Goal: Task Accomplishment & Management: Complete application form

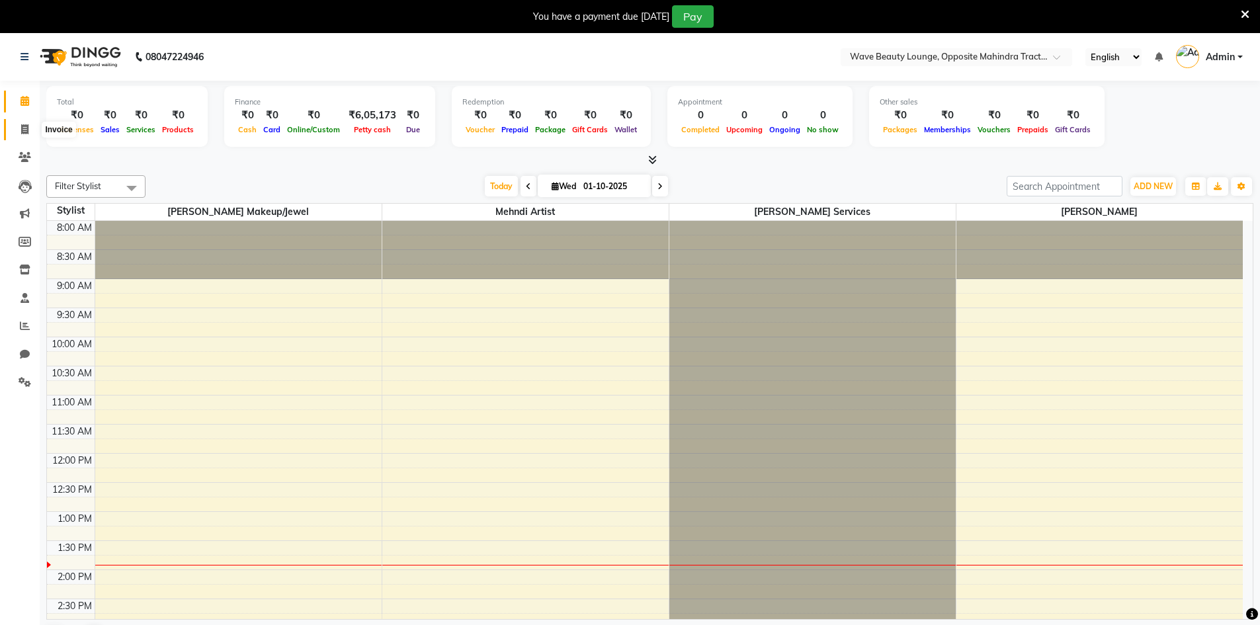
click at [17, 132] on span at bounding box center [24, 129] width 23 height 15
select select "6830"
select select "service"
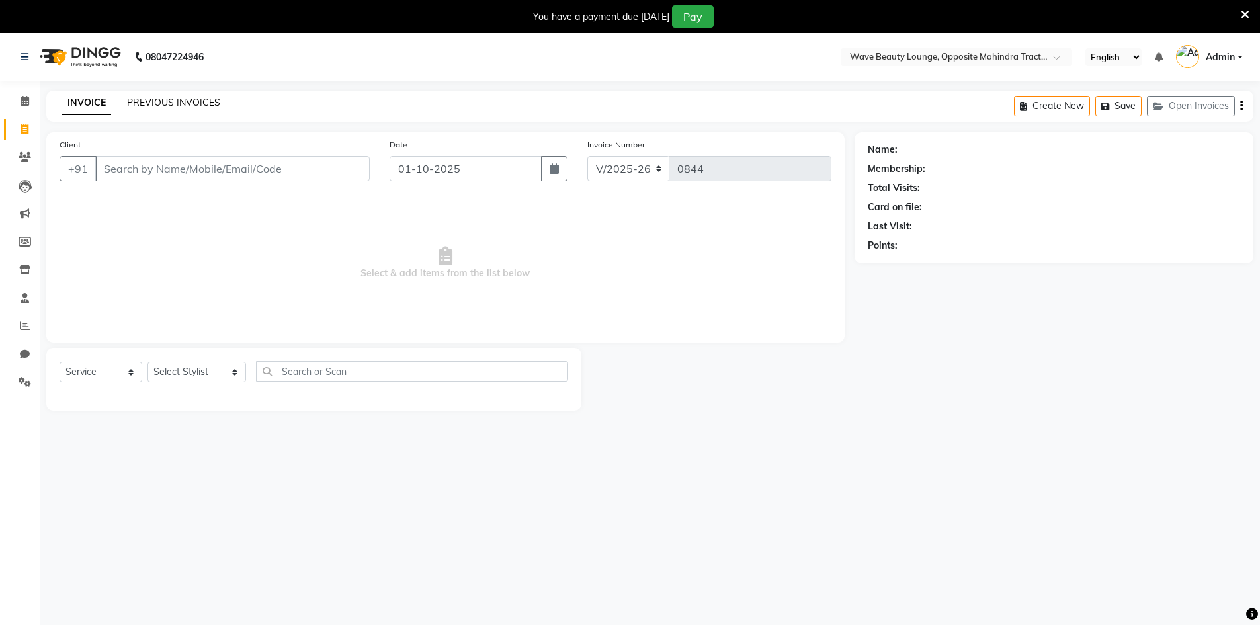
click at [157, 106] on link "PREVIOUS INVOICES" at bounding box center [173, 103] width 93 height 12
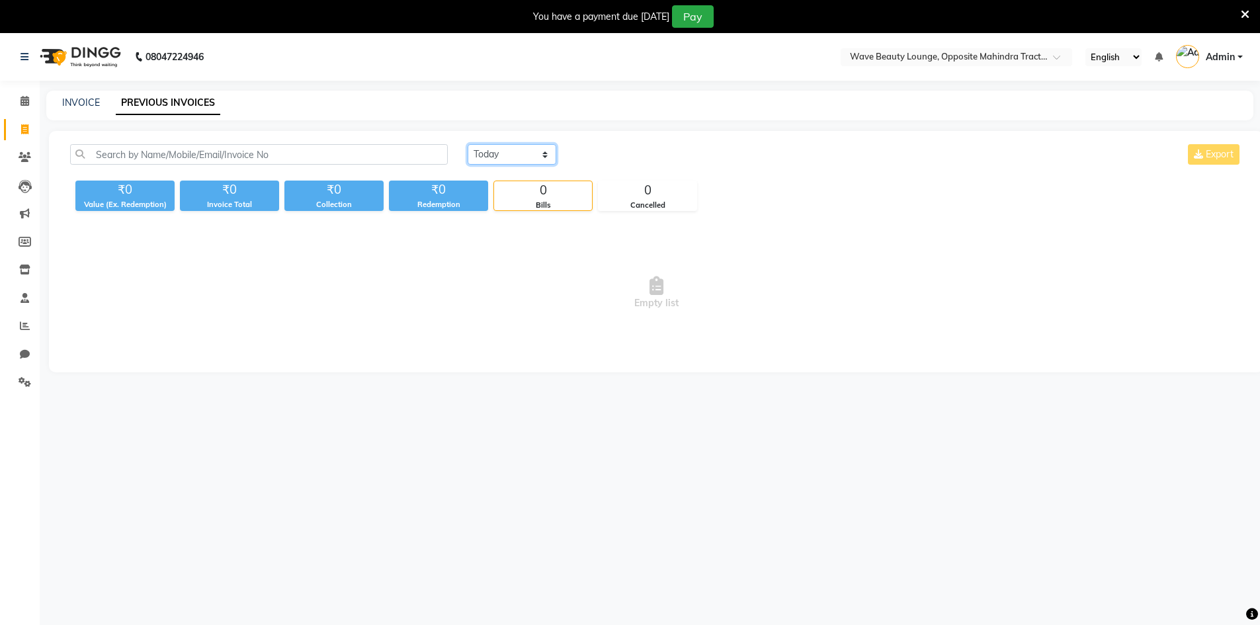
click at [525, 149] on select "[DATE] [DATE] Custom Range" at bounding box center [512, 154] width 89 height 21
select select "[DATE]"
click at [468, 144] on select "[DATE] [DATE] Custom Range" at bounding box center [512, 154] width 89 height 21
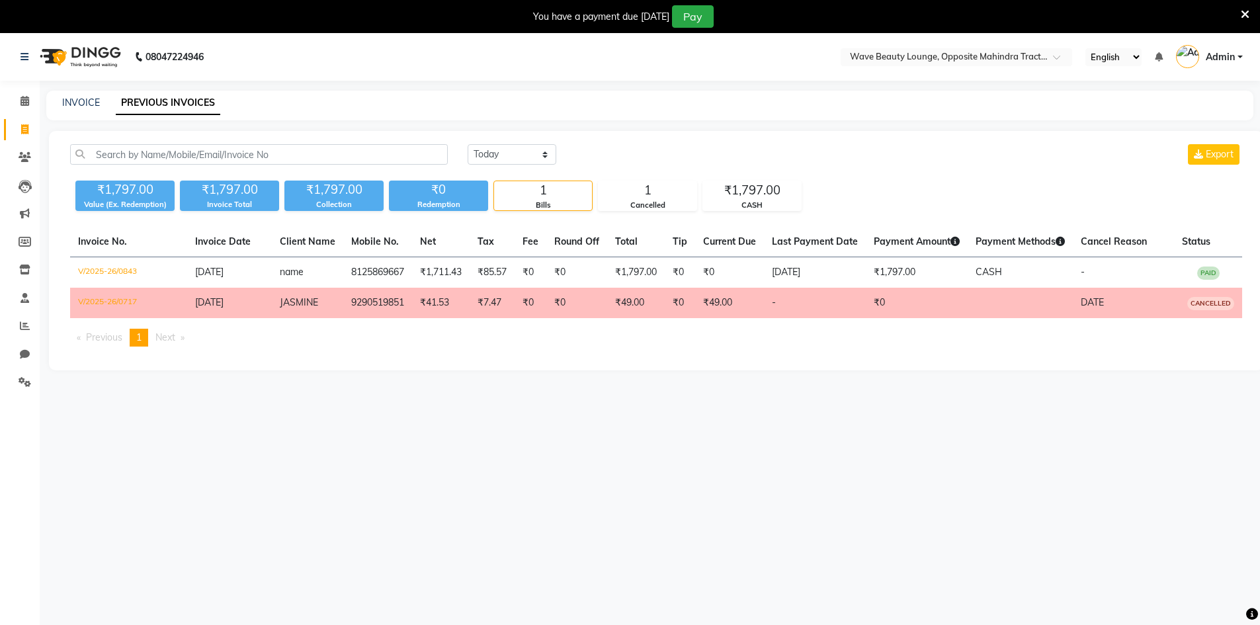
click at [91, 110] on div "INVOICE PREVIOUS INVOICES" at bounding box center [649, 106] width 1207 height 30
click at [90, 103] on link "INVOICE" at bounding box center [81, 103] width 38 height 12
select select "service"
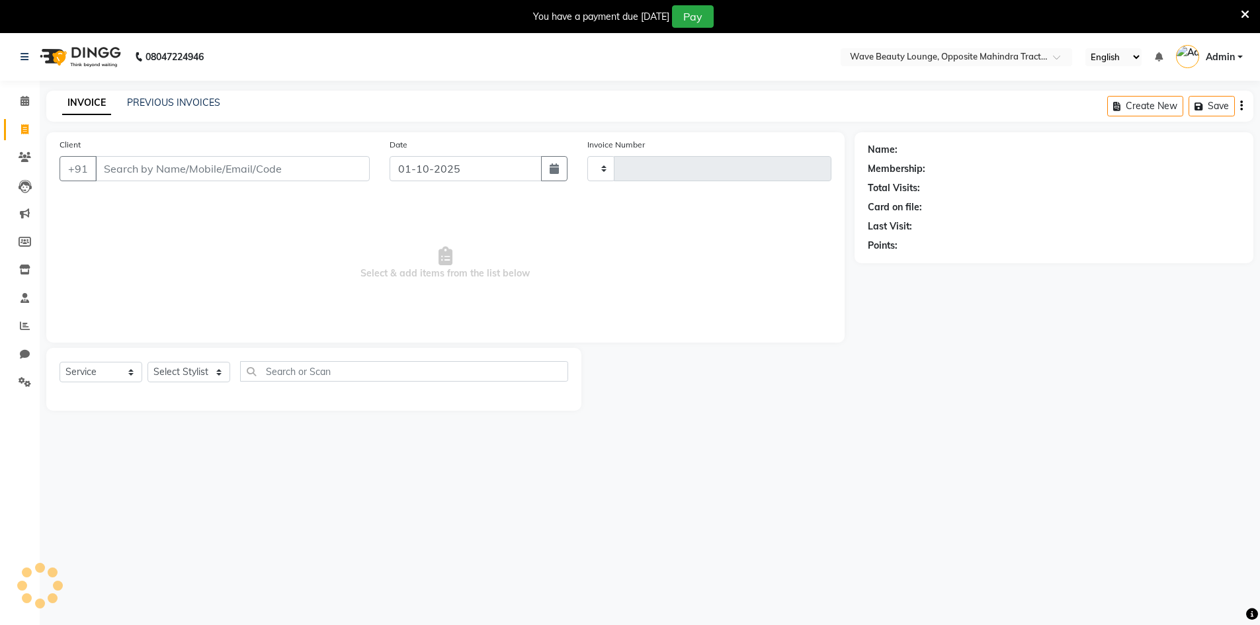
type input "0844"
select select "6830"
drag, startPoint x: 415, startPoint y: 182, endPoint x: 398, endPoint y: 190, distance: 19.2
click at [411, 183] on div "Date [DATE]" at bounding box center [479, 165] width 198 height 54
click at [519, 173] on input "01-10-2025" at bounding box center [466, 168] width 152 height 25
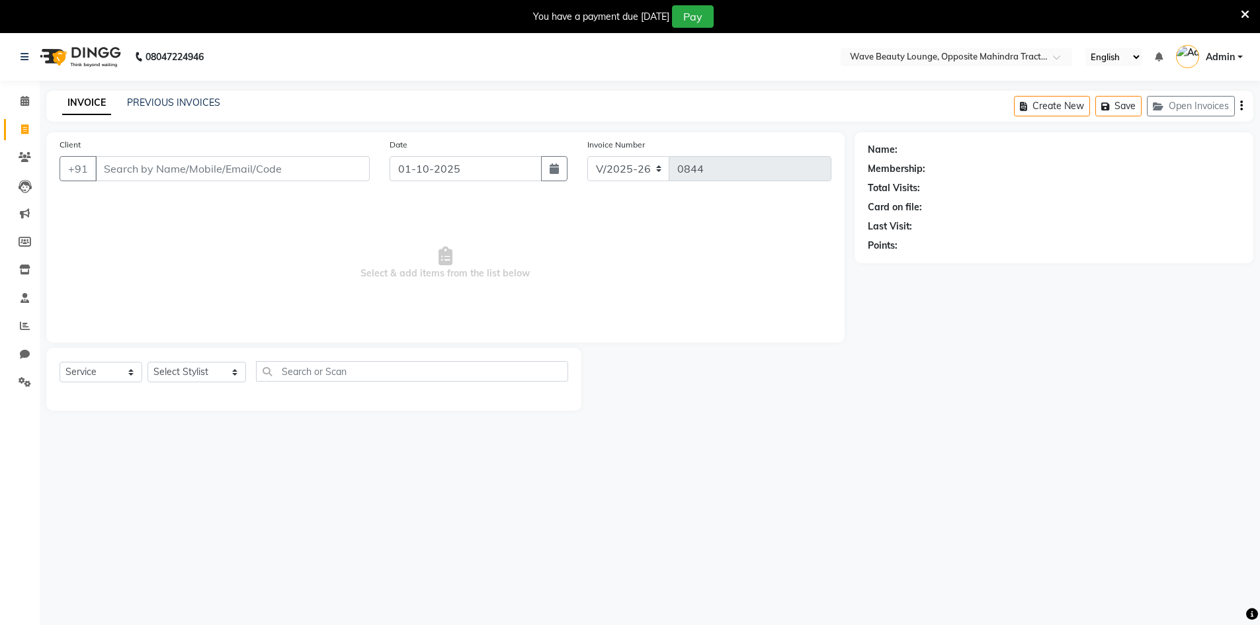
select select "10"
select select "2025"
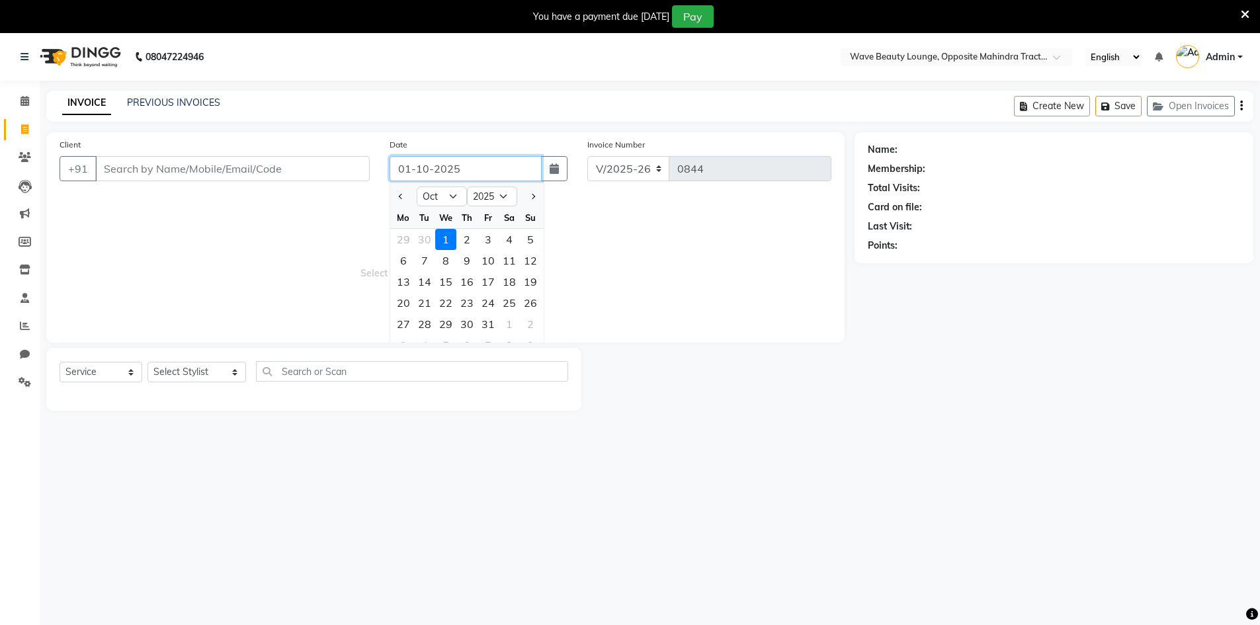
click at [519, 173] on input "01-10-2025" at bounding box center [466, 168] width 152 height 25
click at [420, 242] on div "30" at bounding box center [424, 239] width 21 height 21
type input "[DATE]"
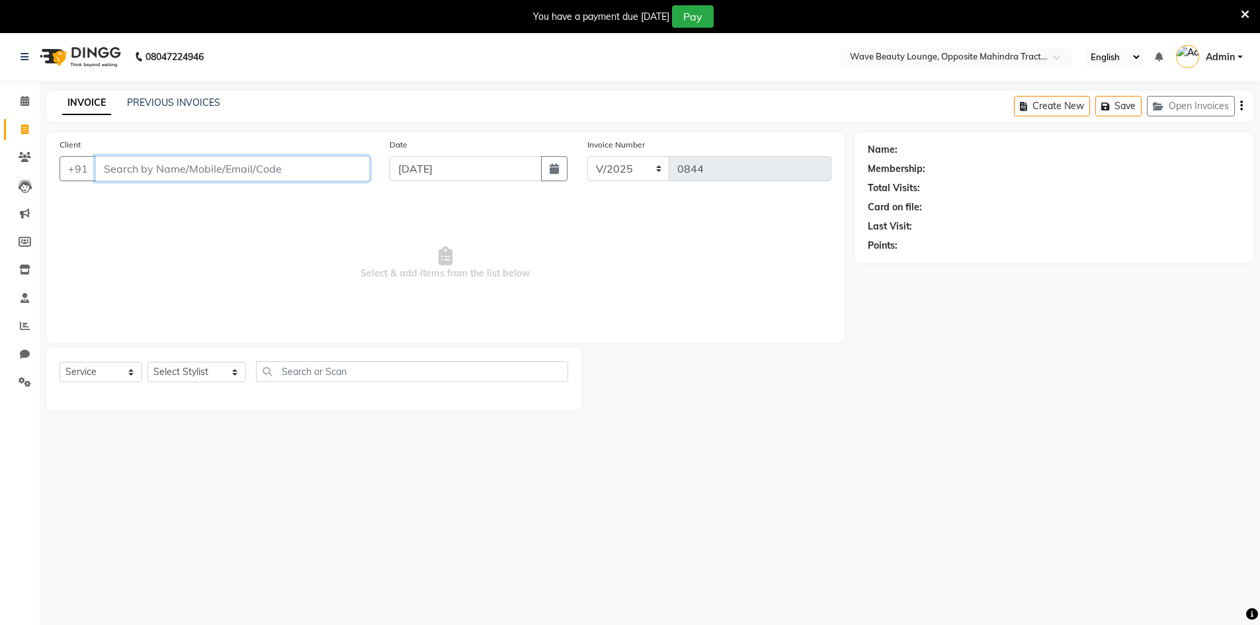
click at [362, 173] on input "Client" at bounding box center [232, 168] width 274 height 25
type input "9032476797"
click at [328, 168] on span "Add Client" at bounding box center [336, 168] width 52 height 13
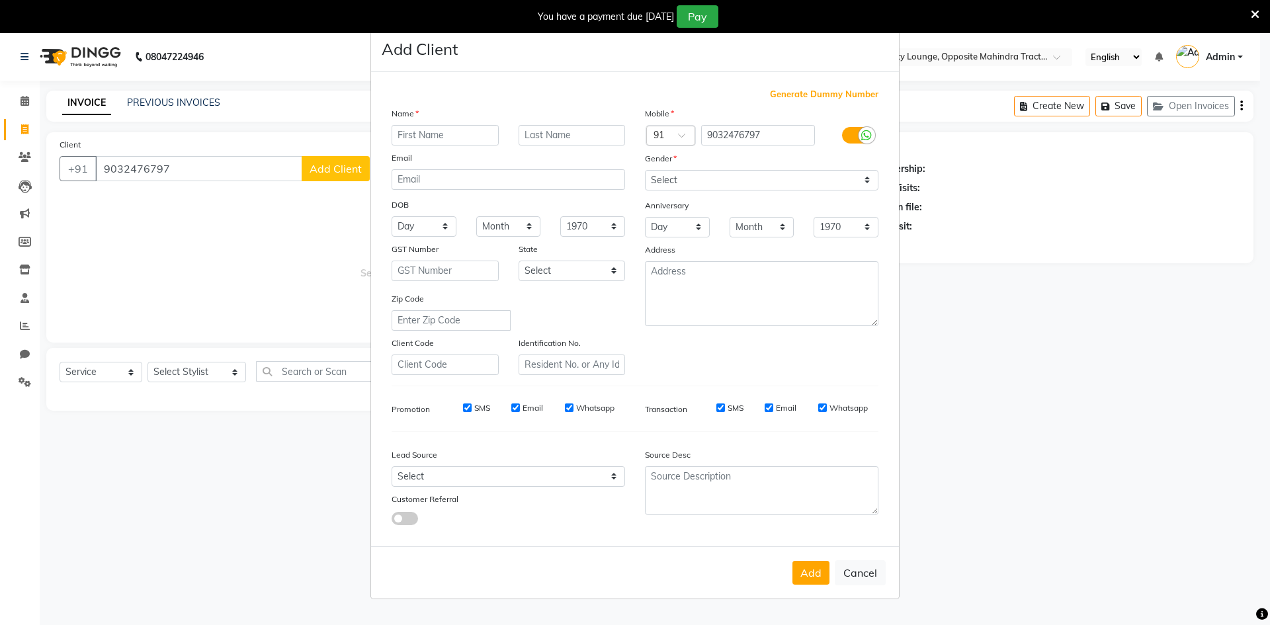
click at [419, 120] on div "Name" at bounding box center [403, 115] width 42 height 19
click at [467, 140] on input "text" at bounding box center [445, 135] width 107 height 21
type input "harika"
click at [577, 271] on select "Select [GEOGRAPHIC_DATA] [GEOGRAPHIC_DATA] [GEOGRAPHIC_DATA] [GEOGRAPHIC_DATA] …" at bounding box center [572, 271] width 107 height 21
select select "2"
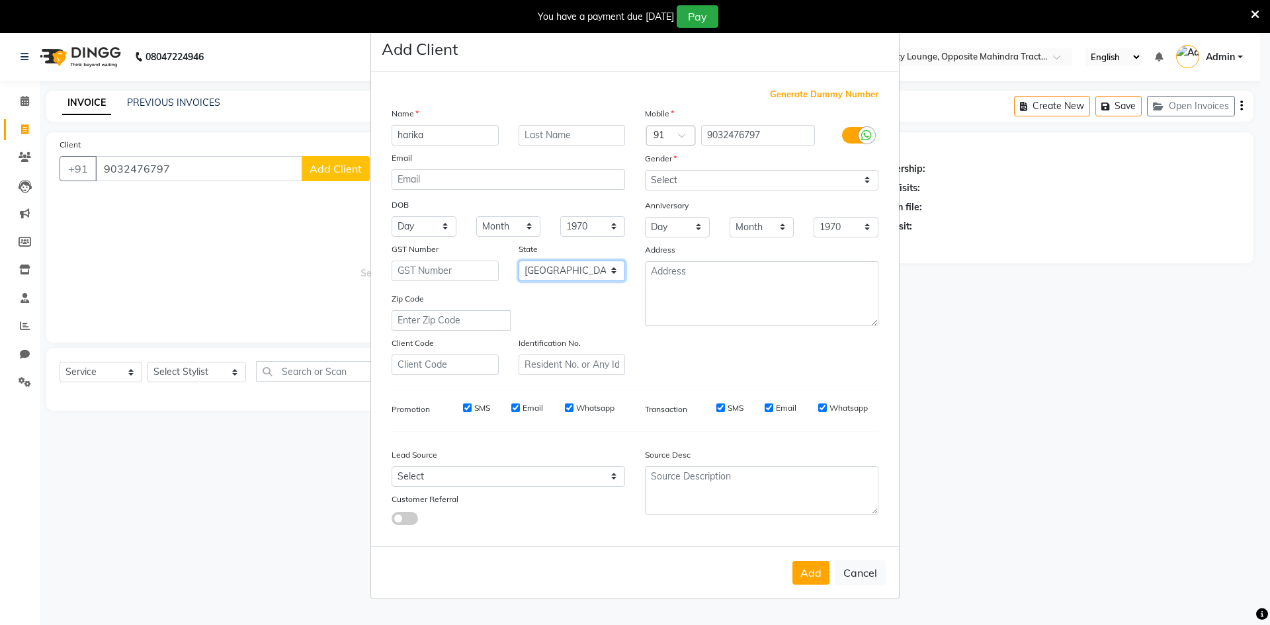
click at [519, 261] on select "Select [GEOGRAPHIC_DATA] [GEOGRAPHIC_DATA] [GEOGRAPHIC_DATA] [GEOGRAPHIC_DATA] …" at bounding box center [572, 271] width 107 height 21
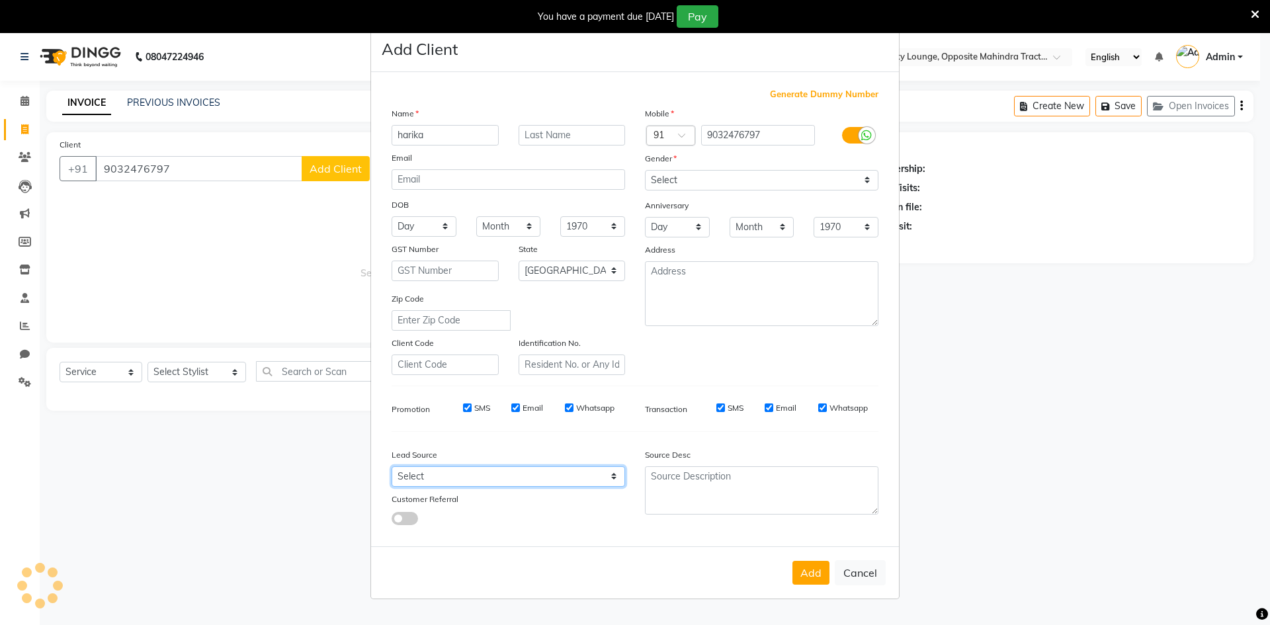
click at [583, 480] on select "Select Walk-in Referral Internet Friend Word of Mouth Advertisement Facebook Ju…" at bounding box center [508, 476] width 233 height 21
select select "47862"
click at [392, 466] on select "Select Walk-in Referral Internet Friend Word of Mouth Advertisement Facebook Ju…" at bounding box center [508, 476] width 233 height 21
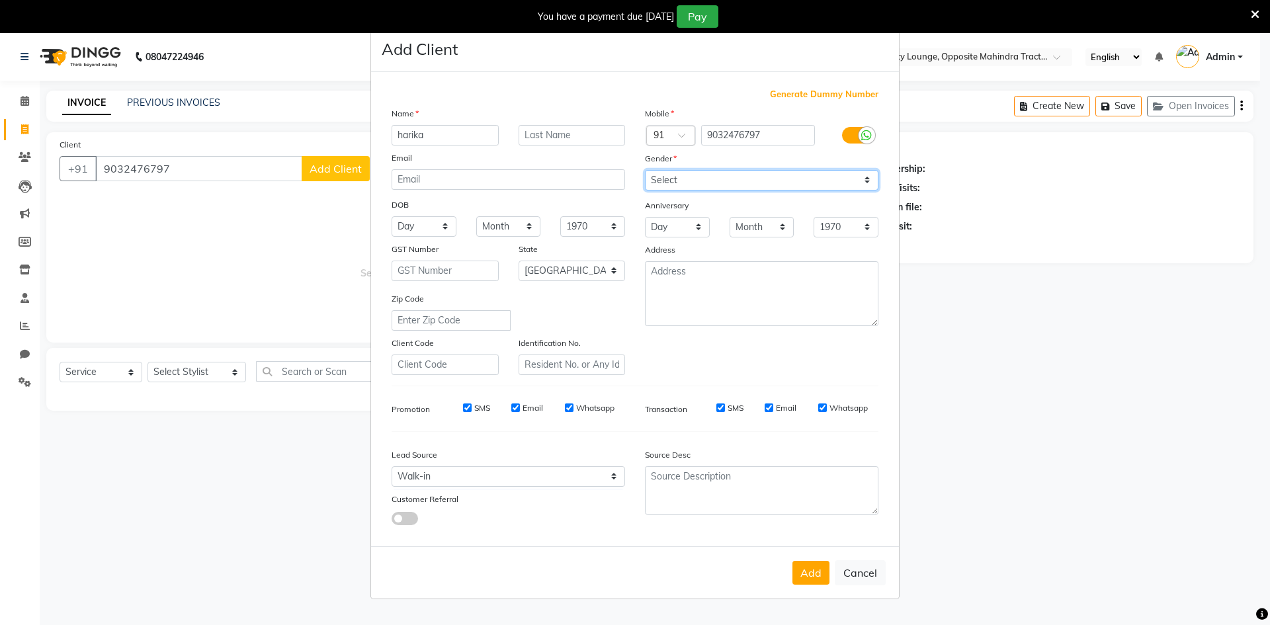
click at [667, 181] on select "Select [DEMOGRAPHIC_DATA] [DEMOGRAPHIC_DATA] Other Prefer Not To Say" at bounding box center [761, 180] width 233 height 21
select select "[DEMOGRAPHIC_DATA]"
click at [645, 170] on select "Select [DEMOGRAPHIC_DATA] [DEMOGRAPHIC_DATA] Other Prefer Not To Say" at bounding box center [761, 180] width 233 height 21
click at [808, 568] on button "Add" at bounding box center [810, 573] width 37 height 24
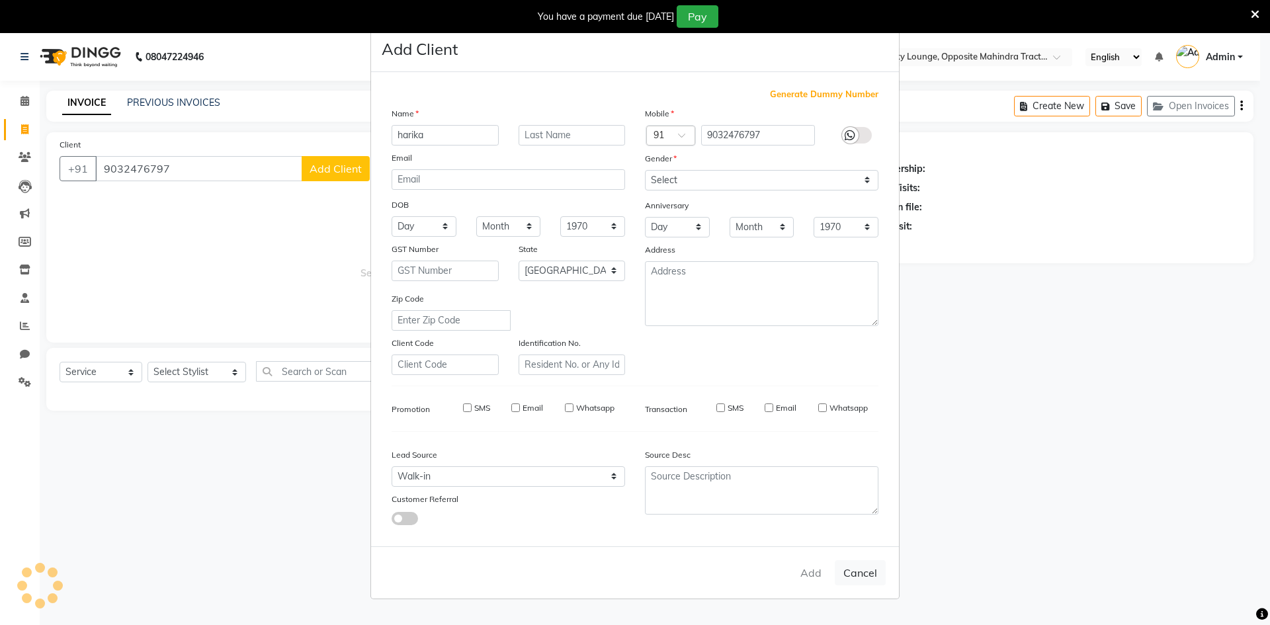
select select
select select "null"
select select
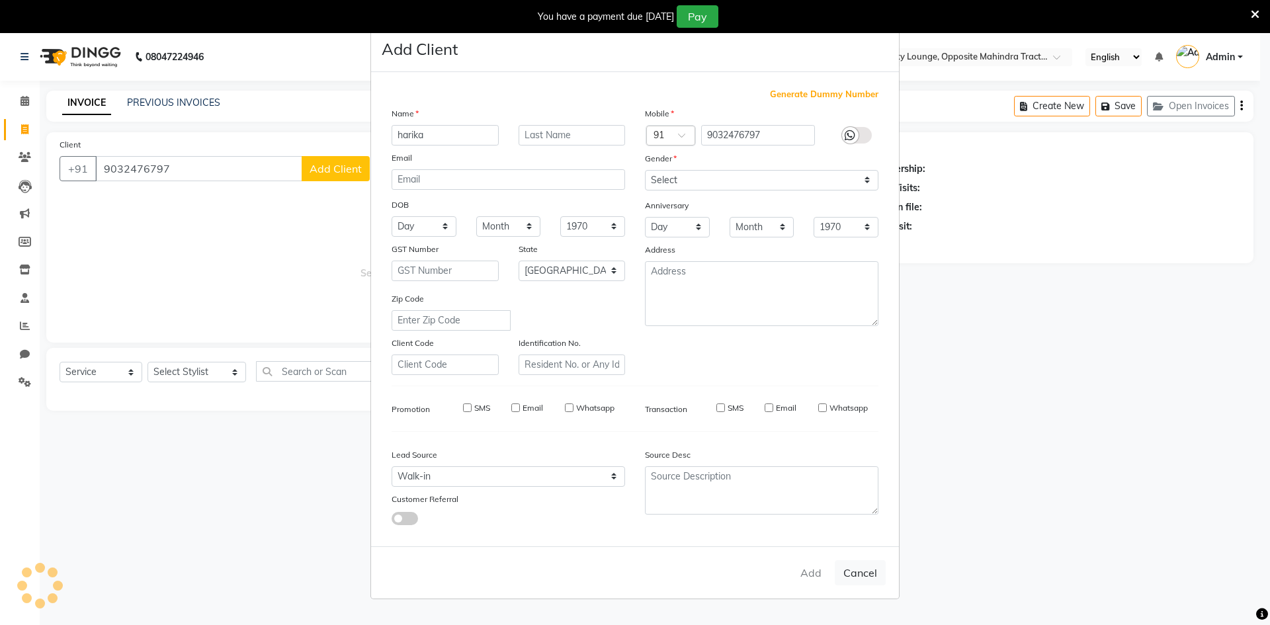
select select
checkbox input "false"
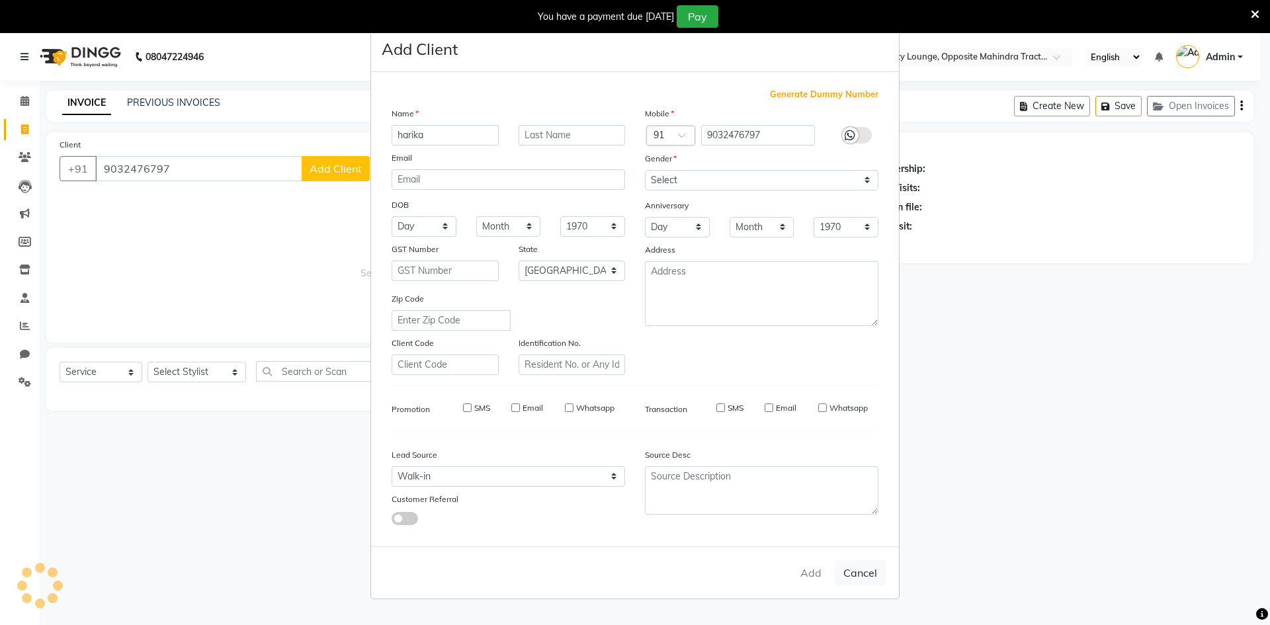
checkbox input "false"
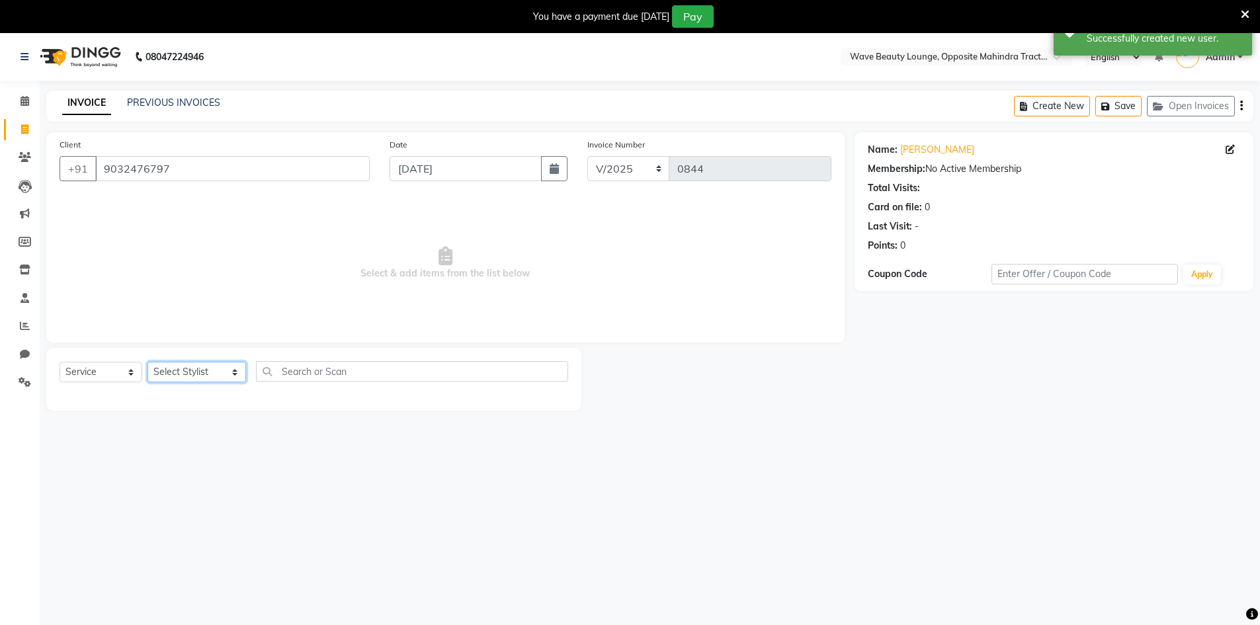
click at [220, 375] on select "Select Stylist [PERSON_NAME] Makeup/[PERSON_NAME] Services Manager Mehndi Artis…" at bounding box center [196, 372] width 99 height 21
select select "83690"
click at [147, 362] on select "Select Stylist [PERSON_NAME] Makeup/[PERSON_NAME] Services Manager Mehndi Artis…" at bounding box center [196, 372] width 99 height 21
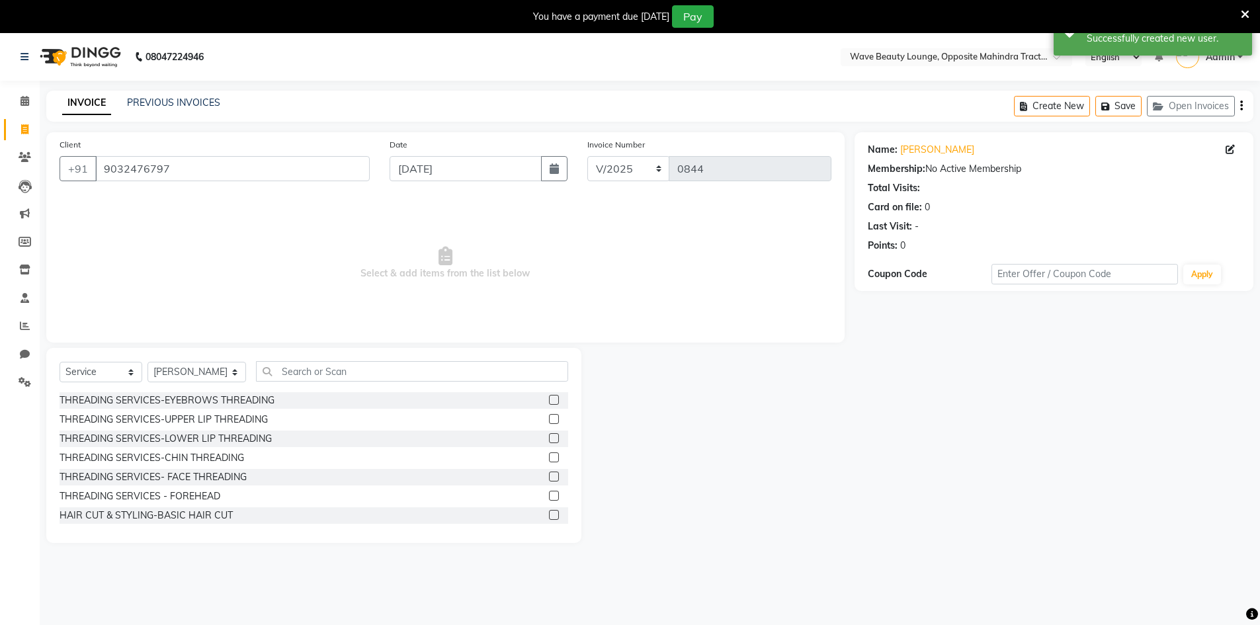
click at [549, 403] on label at bounding box center [554, 400] width 10 height 10
click at [549, 403] on input "checkbox" at bounding box center [553, 400] width 9 height 9
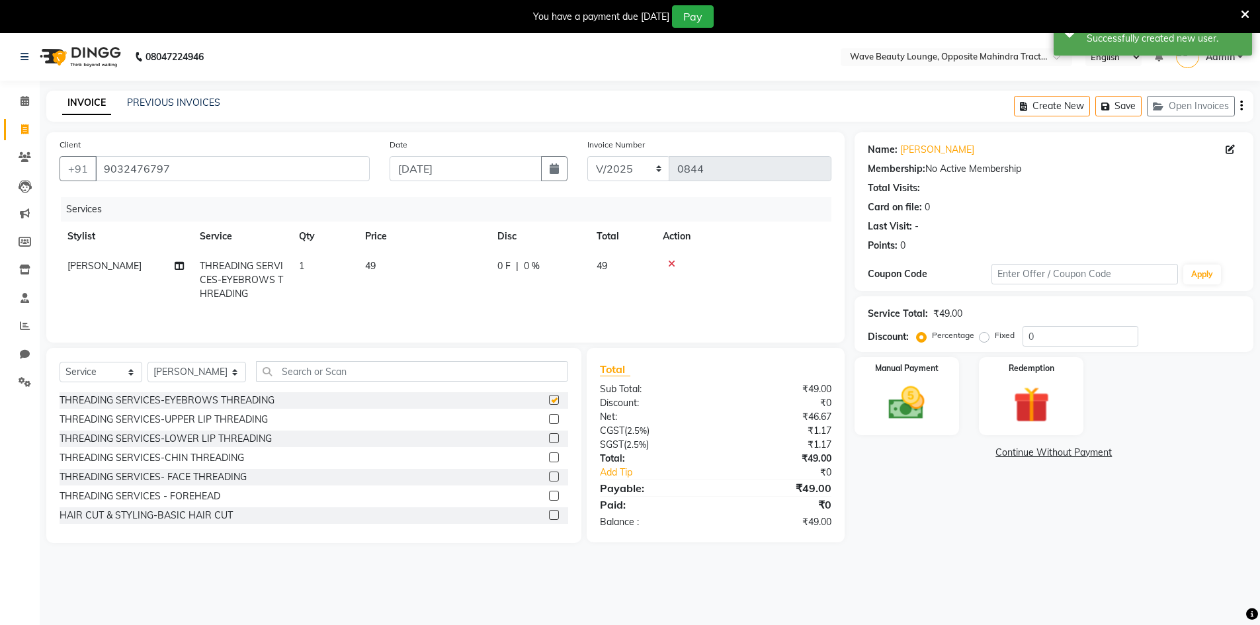
checkbox input "false"
click at [549, 492] on label at bounding box center [554, 496] width 10 height 10
click at [549, 492] on input "checkbox" at bounding box center [553, 496] width 9 height 9
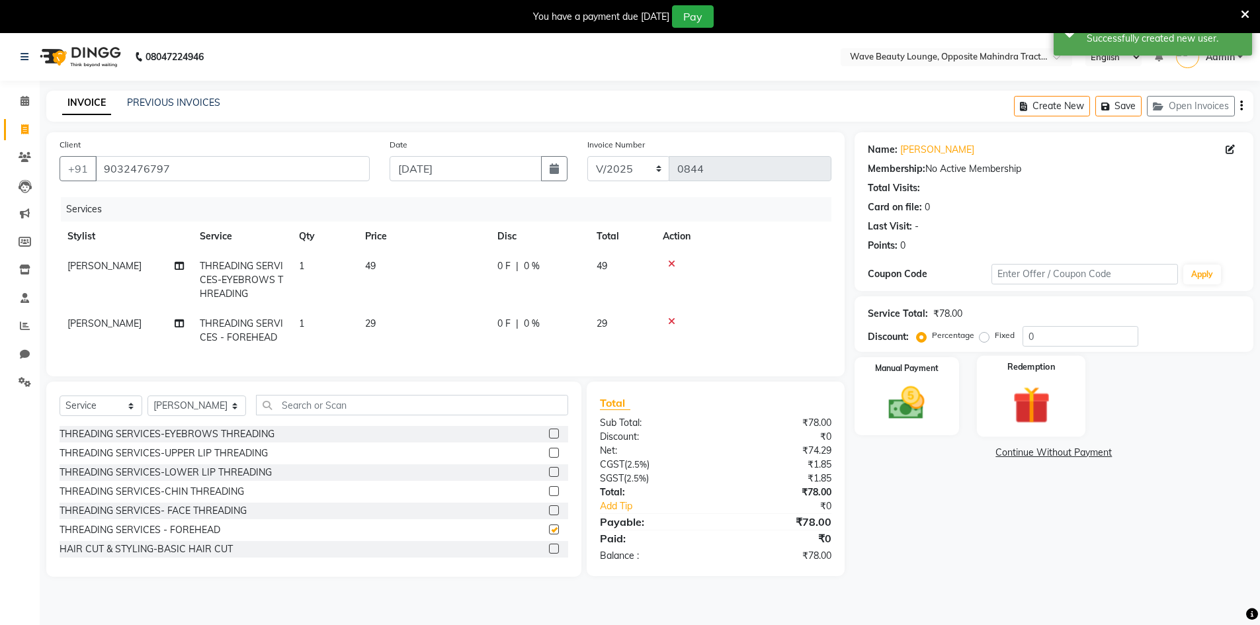
checkbox input "false"
click at [914, 394] on img at bounding box center [906, 403] width 61 height 43
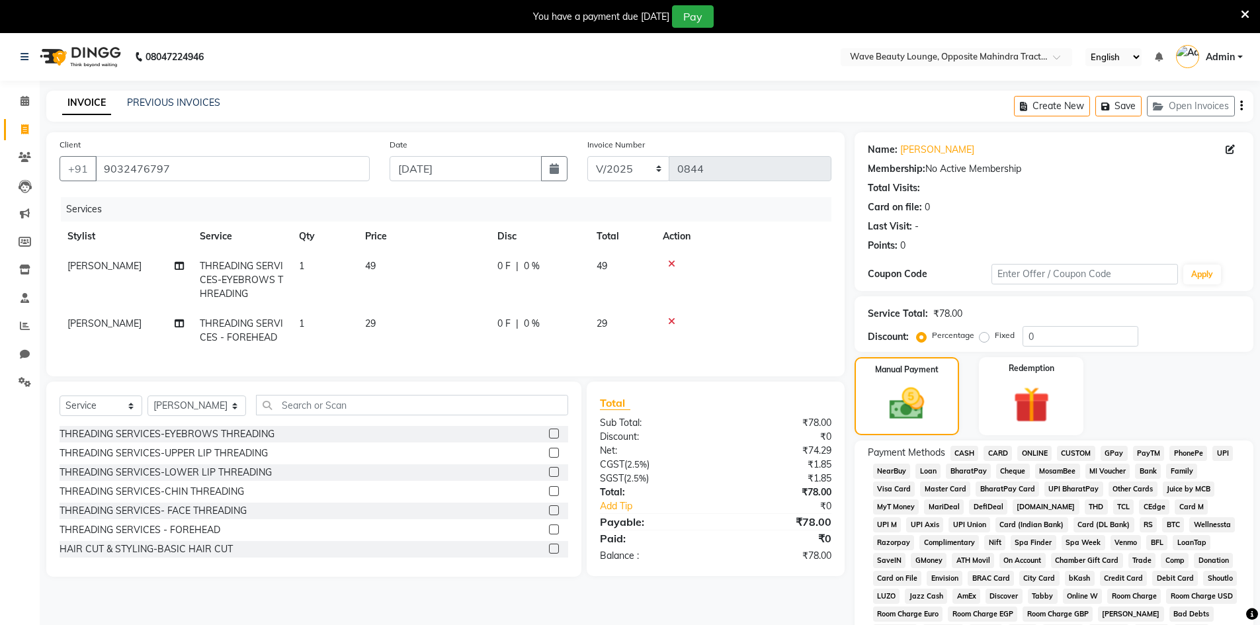
click at [962, 456] on span "CASH" at bounding box center [964, 453] width 28 height 15
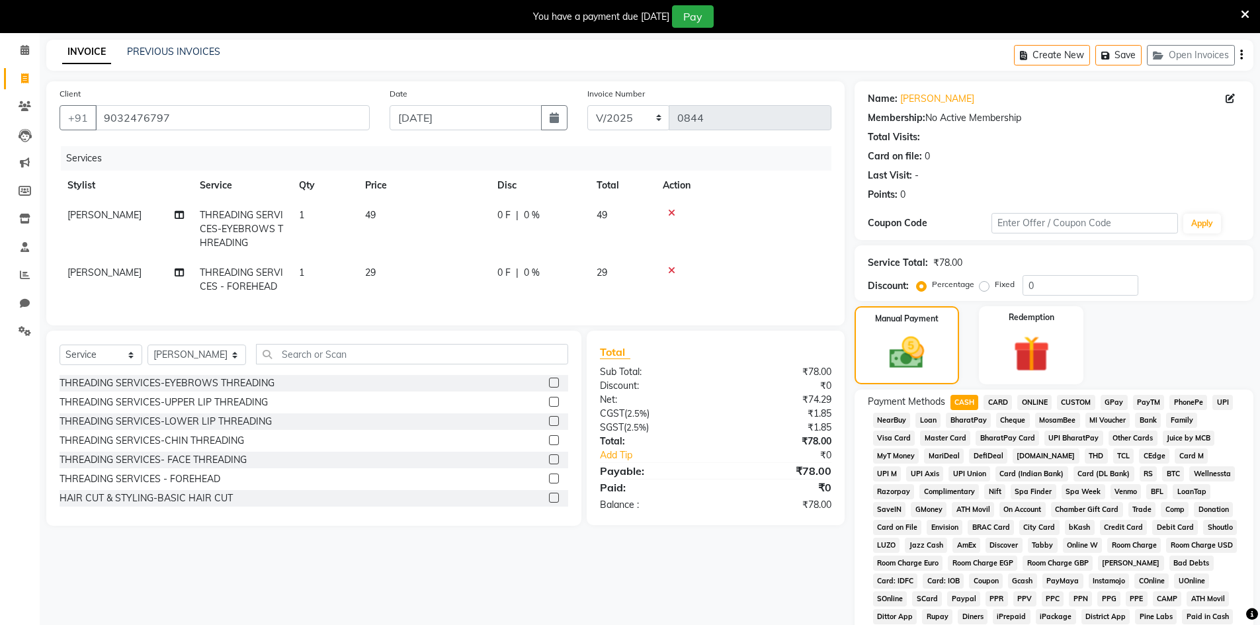
scroll to position [279, 0]
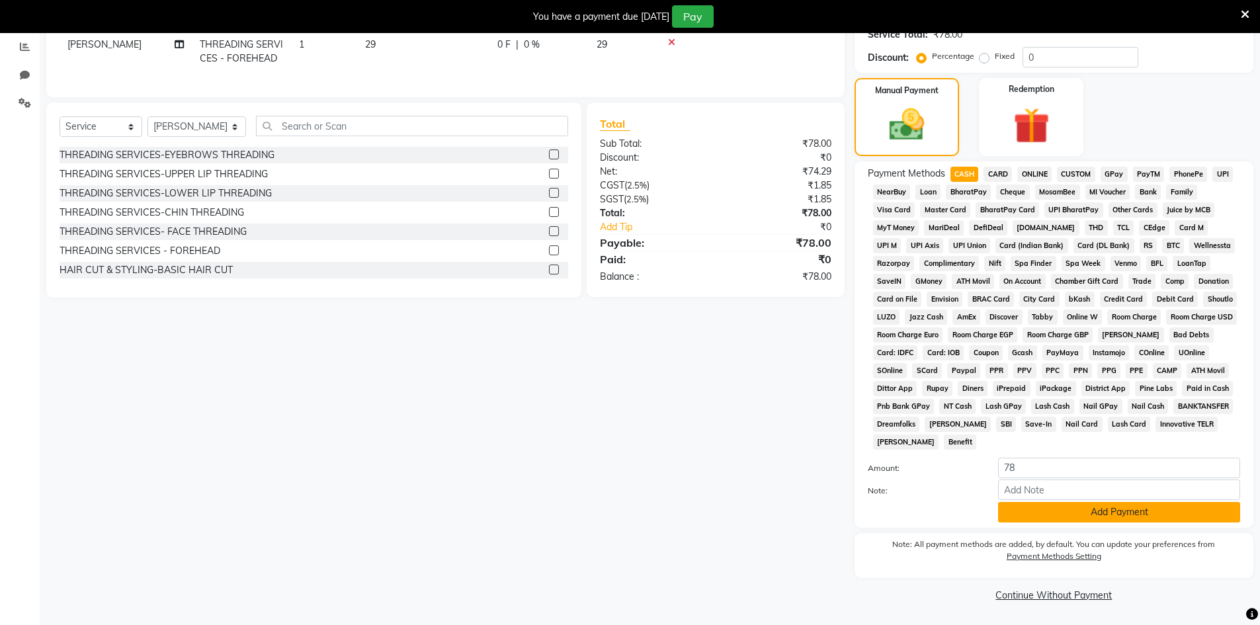
click at [1003, 513] on button "Add Payment" at bounding box center [1119, 512] width 242 height 21
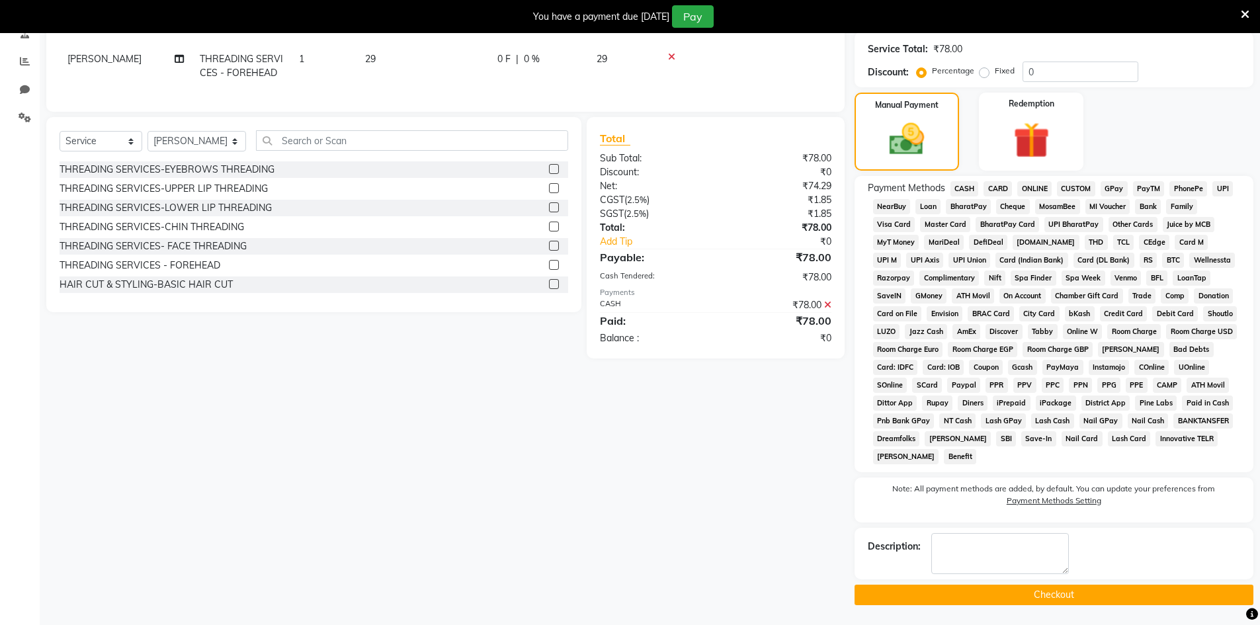
click at [1009, 589] on button "Checkout" at bounding box center [1054, 595] width 399 height 21
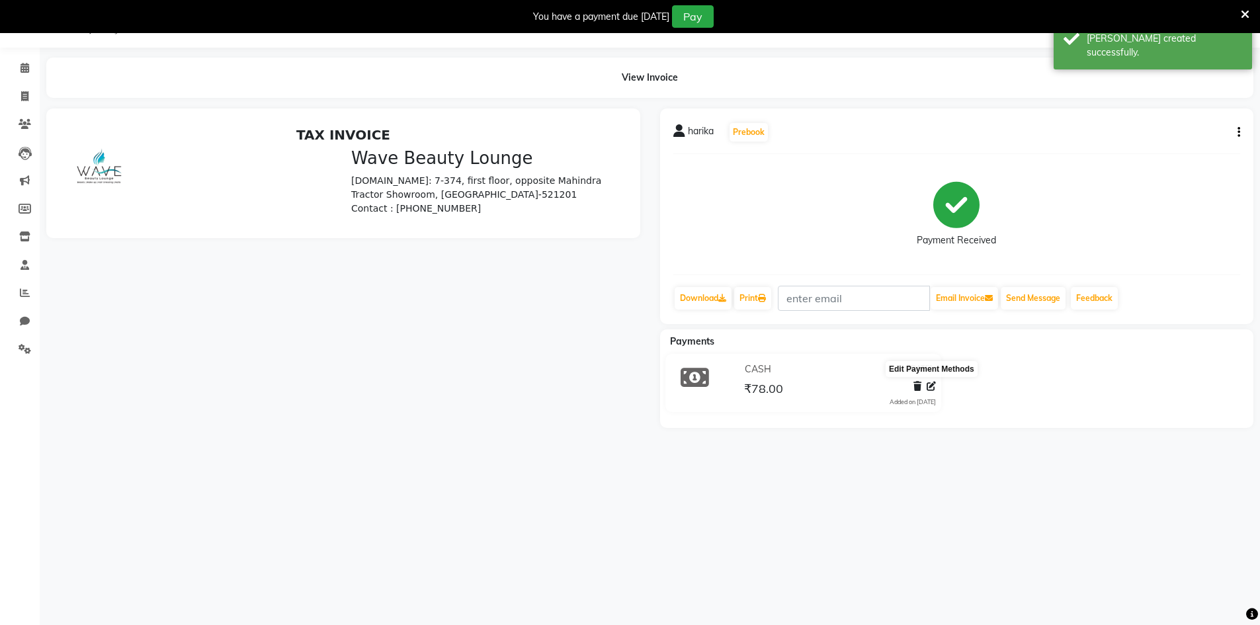
click at [927, 384] on icon at bounding box center [931, 386] width 9 height 9
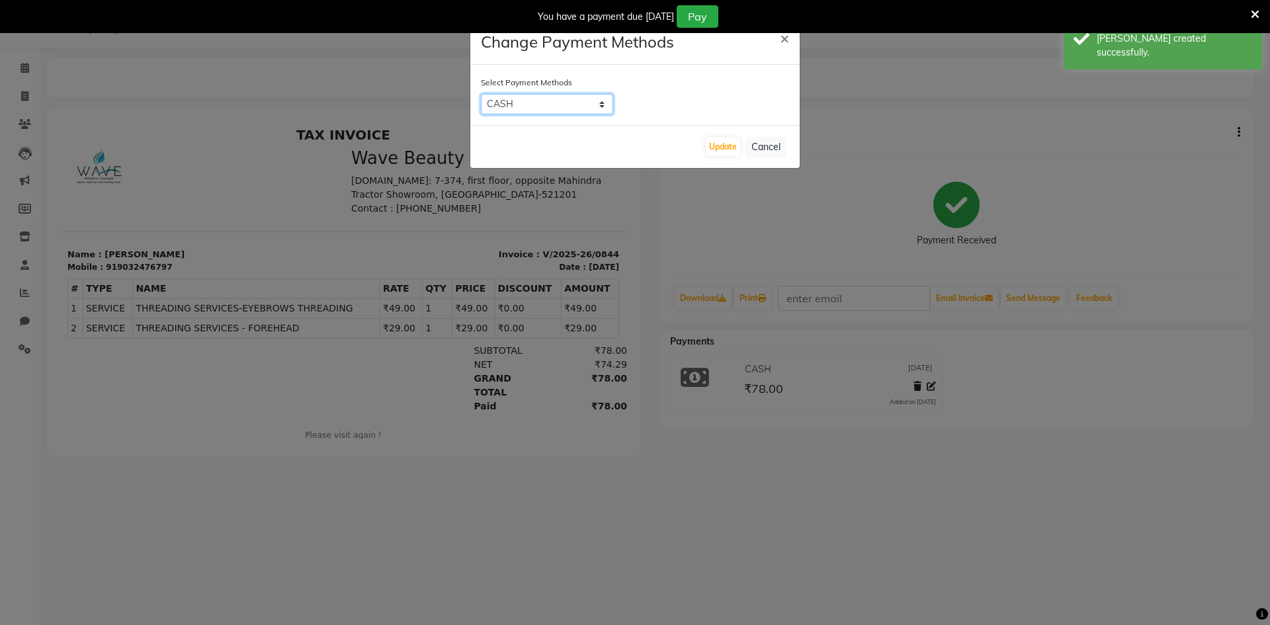
click at [560, 99] on select "CASH CARD ONLINE CUSTOM GPay PayTM PhonePe UPI NearBuy Loan BharatPay Cheque Mo…" at bounding box center [547, 104] width 132 height 21
select select "7"
click at [481, 94] on select "CASH CARD ONLINE CUSTOM GPay PayTM PhonePe UPI NearBuy Loan BharatPay Cheque Mo…" at bounding box center [547, 104] width 132 height 21
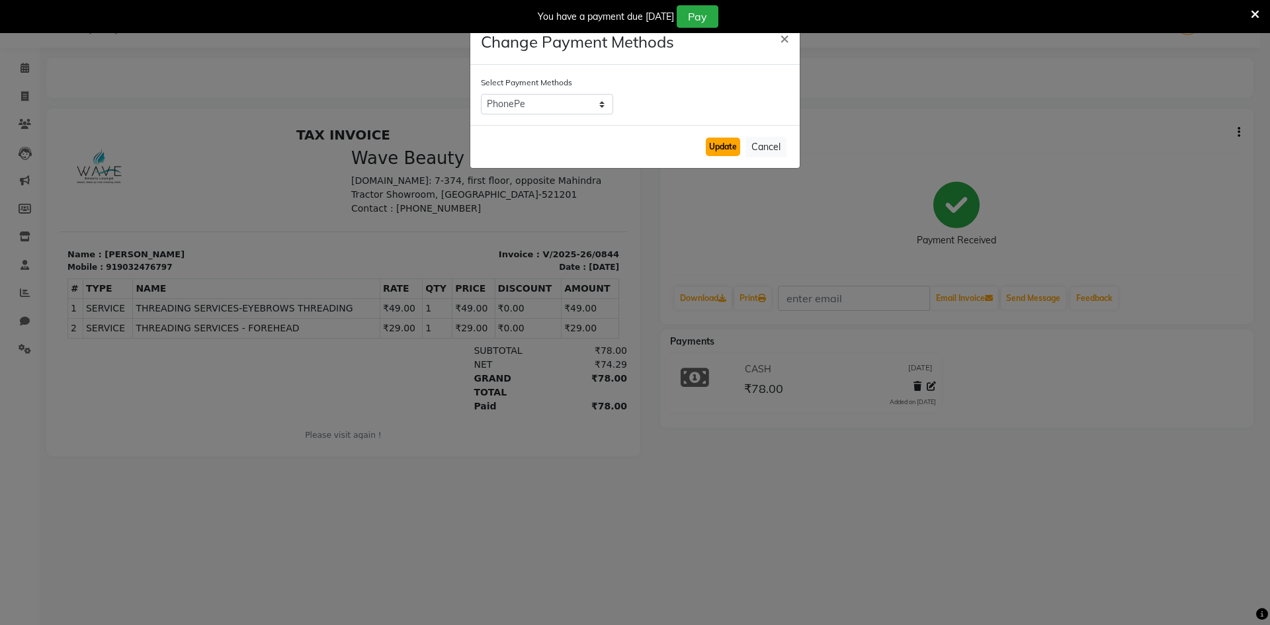
click at [726, 153] on button "Update" at bounding box center [723, 147] width 34 height 19
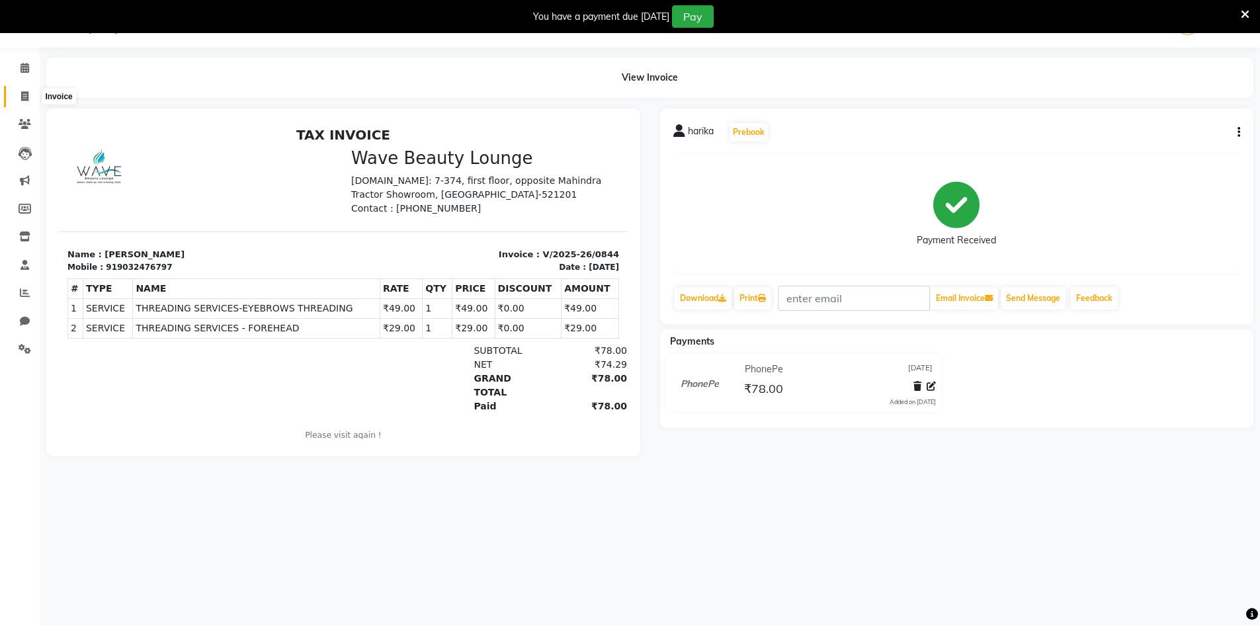
click at [23, 100] on icon at bounding box center [24, 96] width 7 height 10
select select "service"
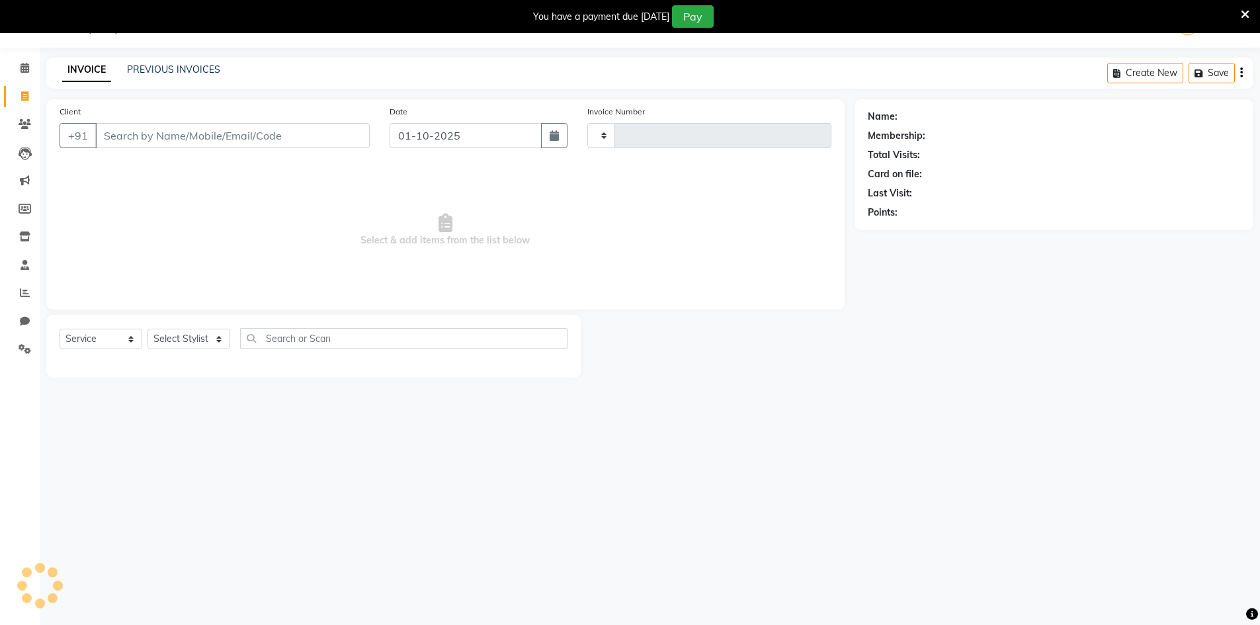
type input "0845"
select select "6830"
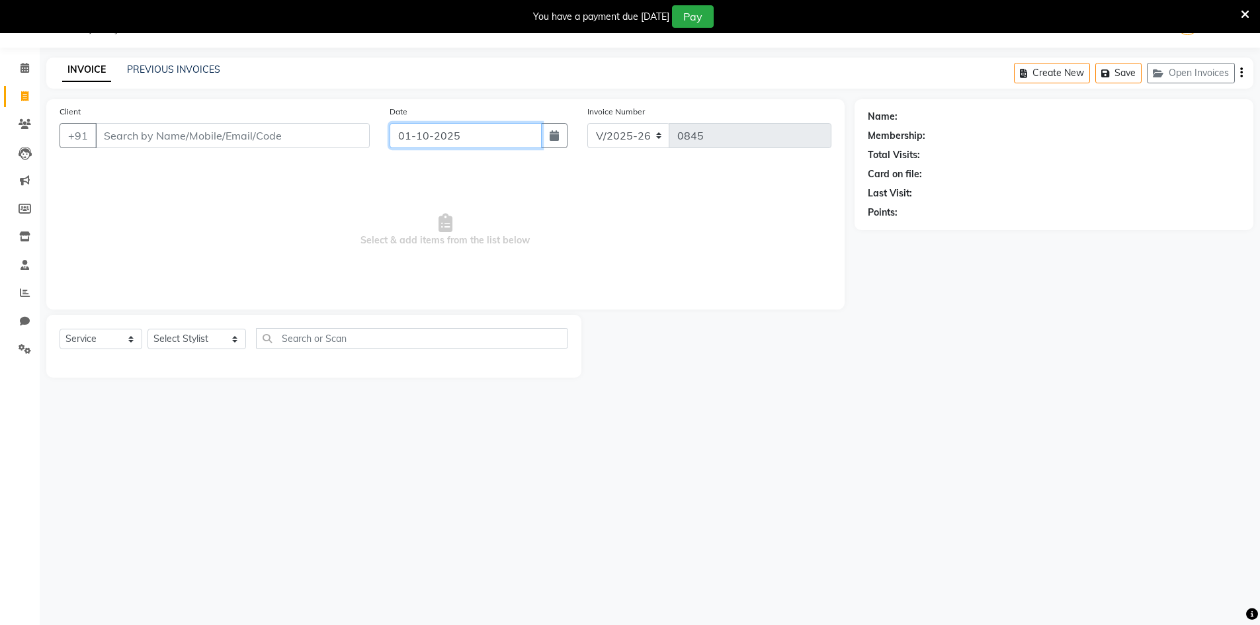
click at [432, 138] on input "01-10-2025" at bounding box center [466, 135] width 152 height 25
select select "10"
select select "2025"
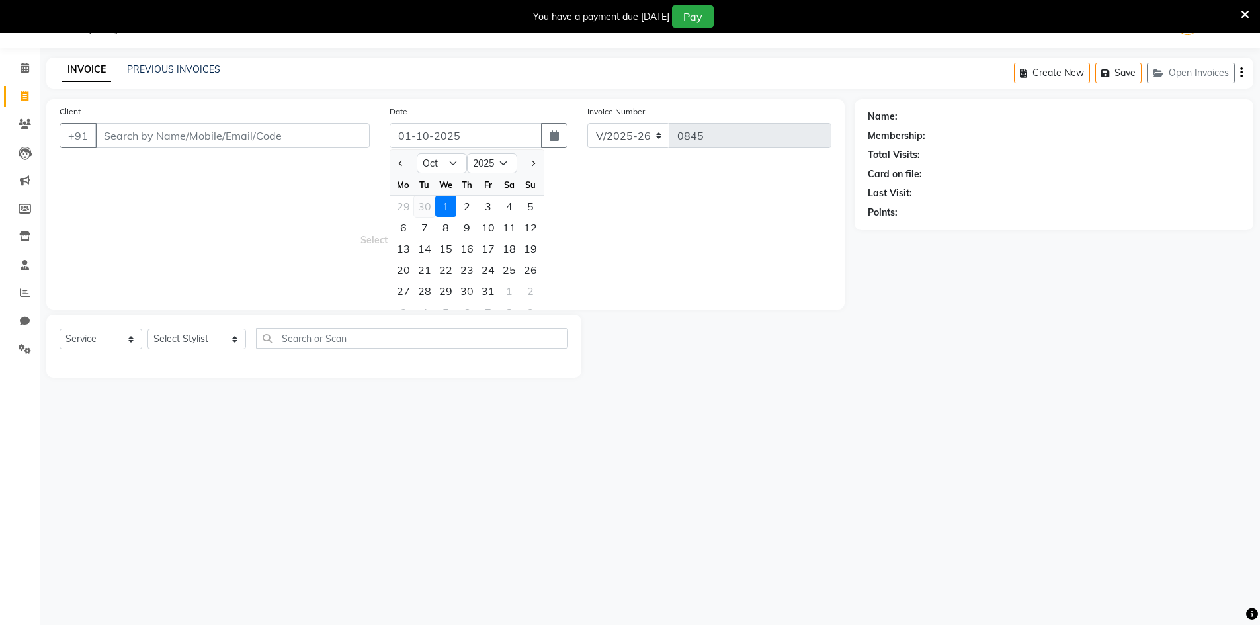
click at [424, 206] on div "30" at bounding box center [424, 206] width 21 height 21
type input "[DATE]"
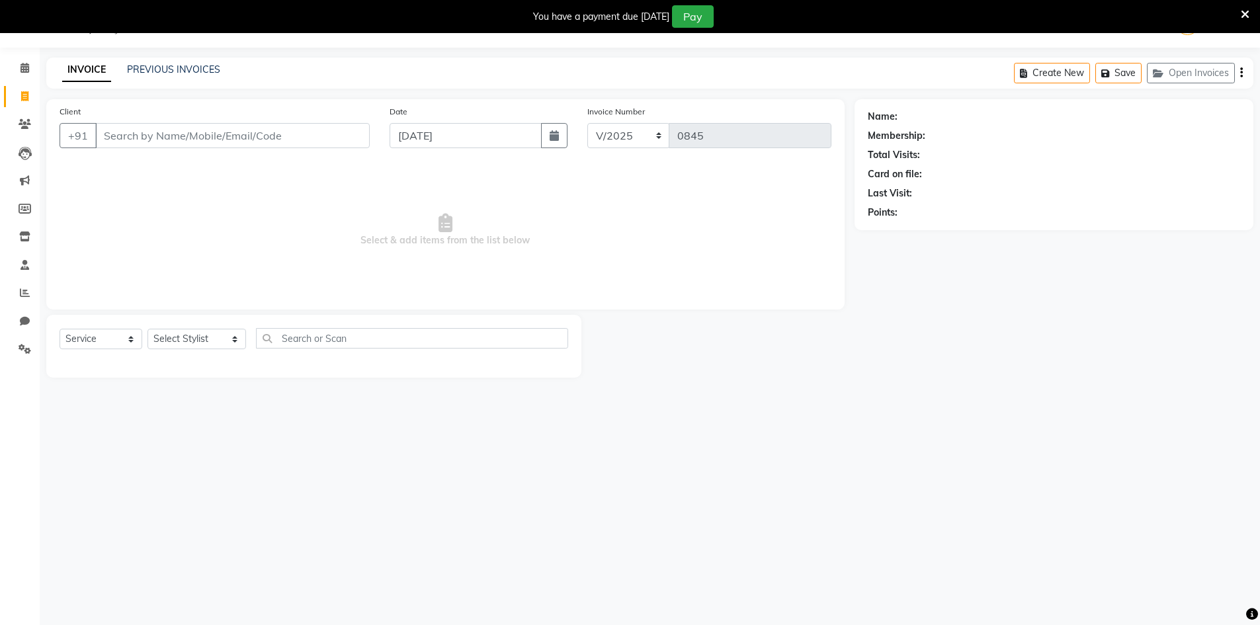
click at [349, 151] on div "Client +91" at bounding box center [215, 132] width 330 height 54
click at [349, 144] on input "Client" at bounding box center [232, 135] width 274 height 25
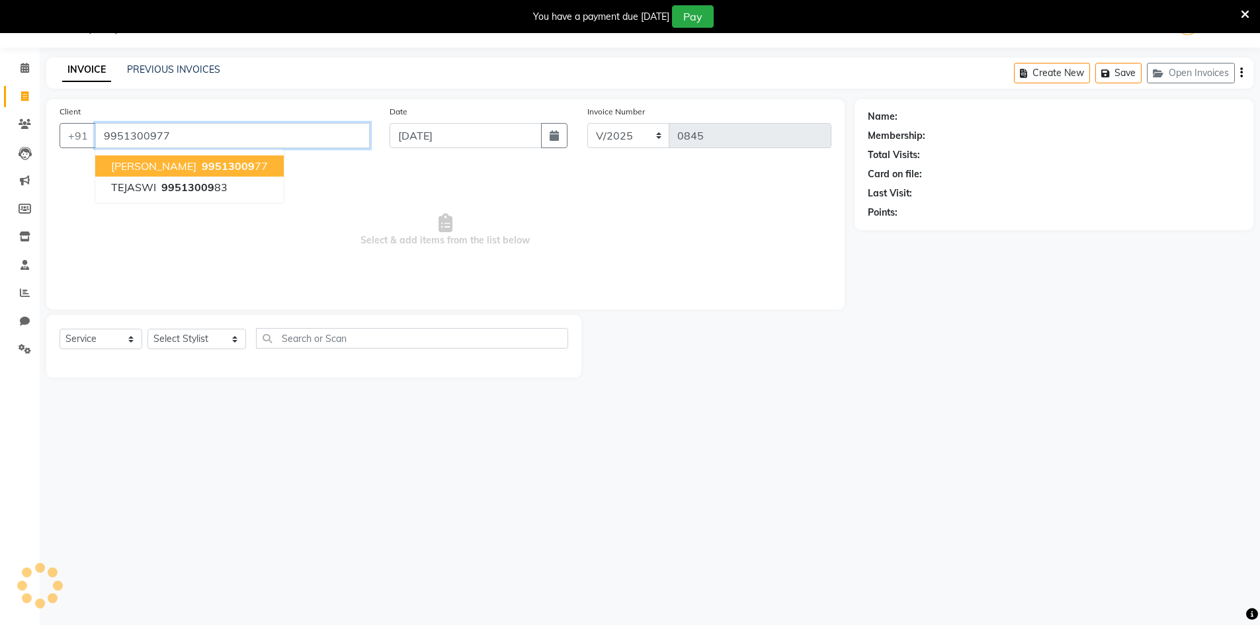
type input "9951300977"
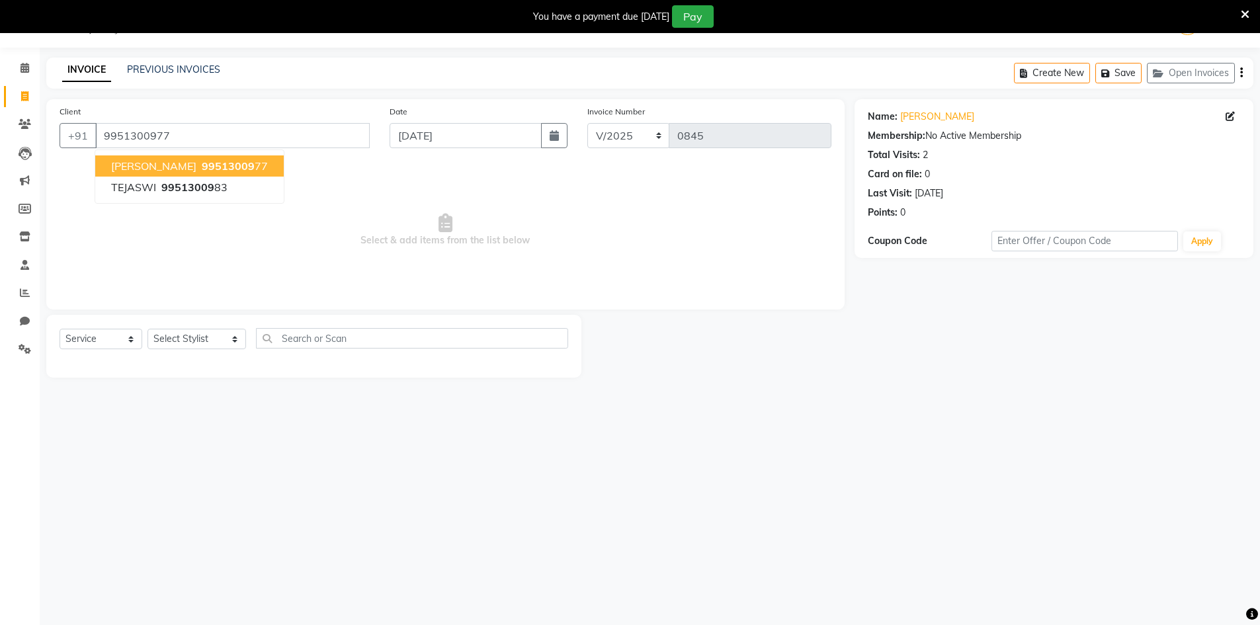
click at [239, 157] on button "[PERSON_NAME] 99513009 77" at bounding box center [189, 165] width 189 height 21
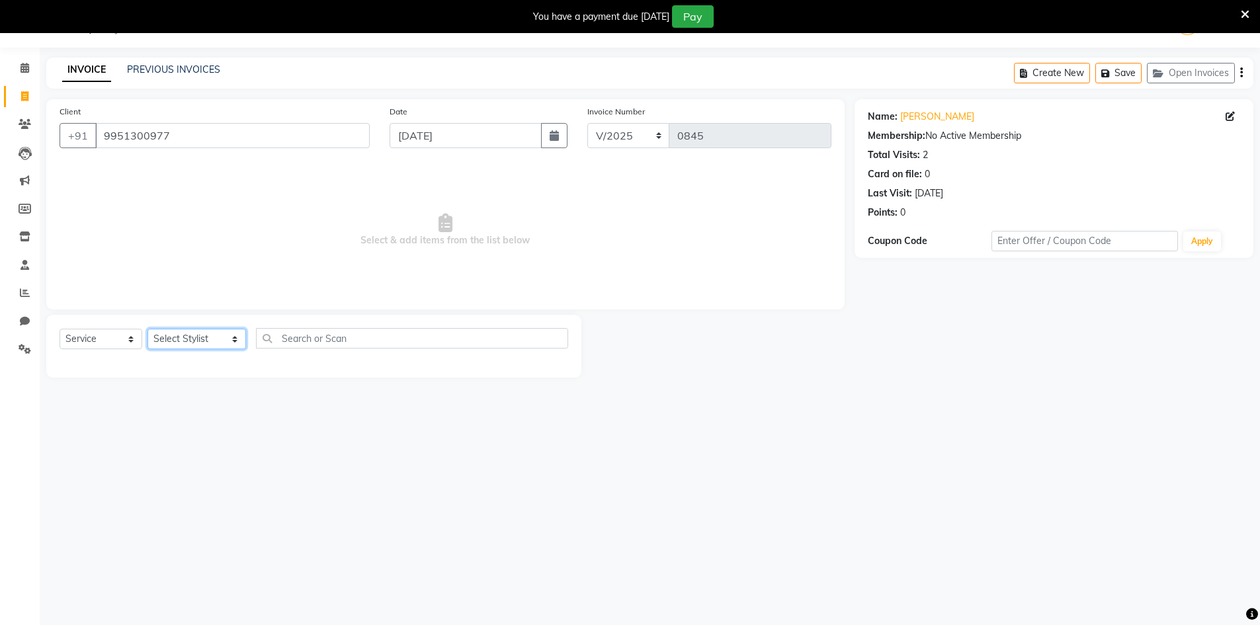
click at [197, 341] on select "Select Stylist [PERSON_NAME] Makeup/[PERSON_NAME] Services Manager Mehndi Artis…" at bounding box center [196, 339] width 99 height 21
select select "83690"
click at [147, 329] on select "Select Stylist [PERSON_NAME] Makeup/[PERSON_NAME] Services Manager Mehndi Artis…" at bounding box center [196, 339] width 99 height 21
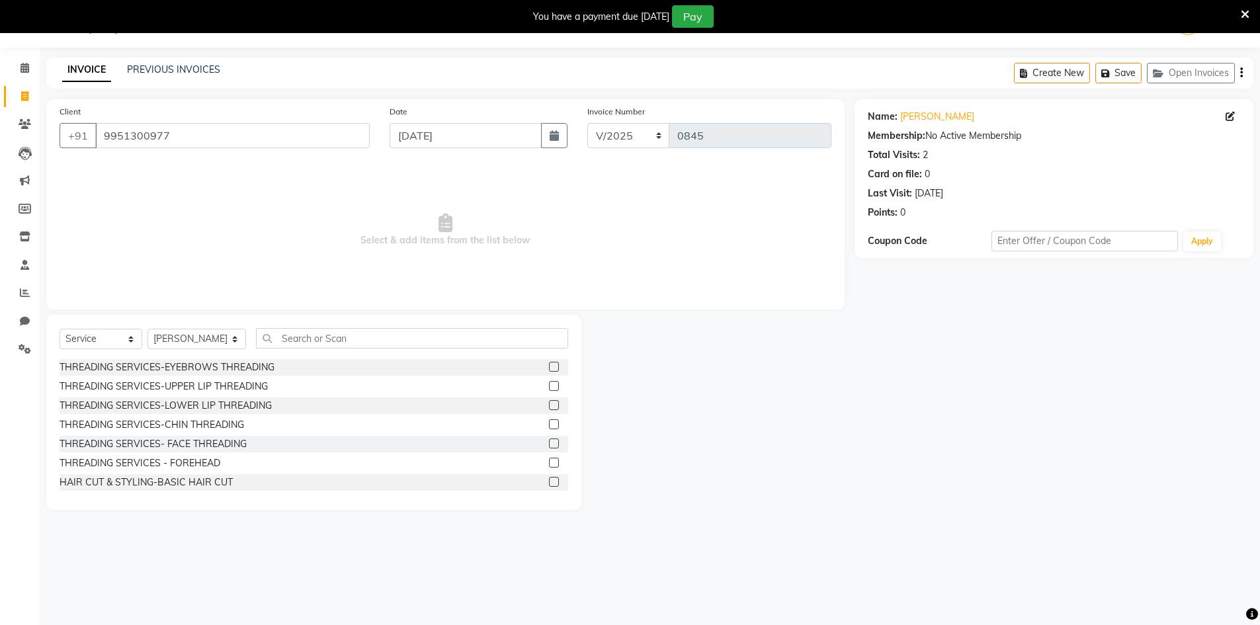
click at [549, 364] on label at bounding box center [554, 367] width 10 height 10
click at [549, 364] on input "checkbox" at bounding box center [553, 367] width 9 height 9
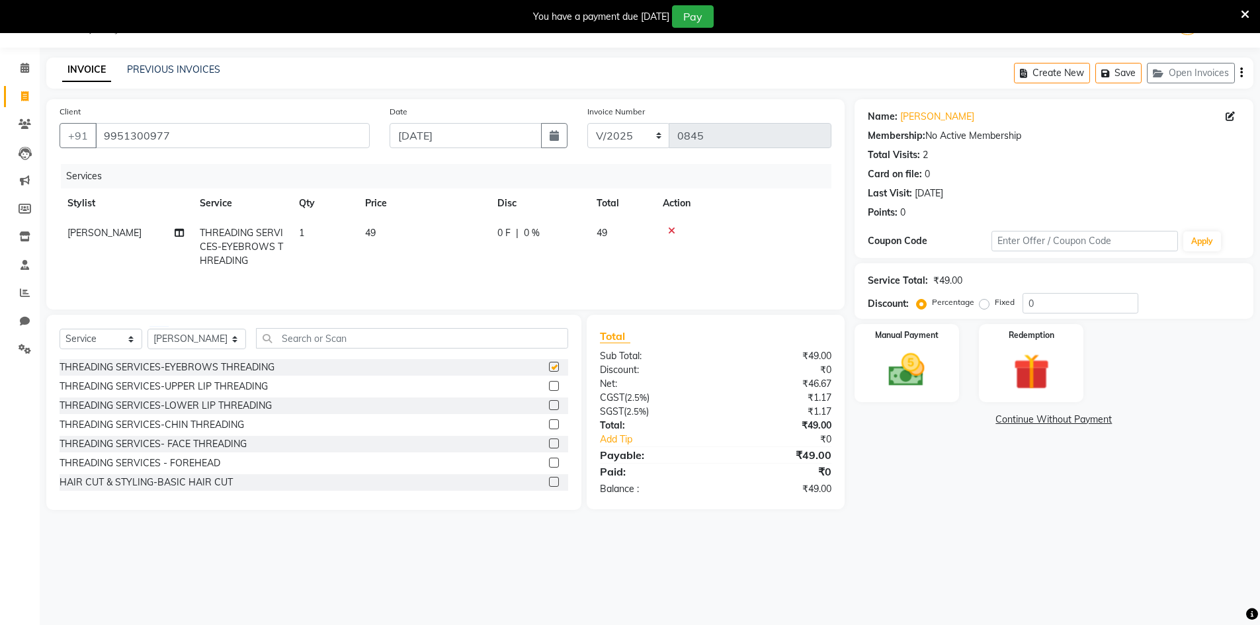
checkbox input "false"
click at [216, 335] on select "Select Stylist [PERSON_NAME] Makeup/[PERSON_NAME] Services Manager Mehndi Artis…" at bounding box center [196, 339] width 99 height 21
select select "91477"
click at [147, 329] on select "Select Stylist [PERSON_NAME] Makeup/[PERSON_NAME] Services Manager Mehndi Artis…" at bounding box center [196, 339] width 99 height 21
click at [549, 366] on label at bounding box center [554, 367] width 10 height 10
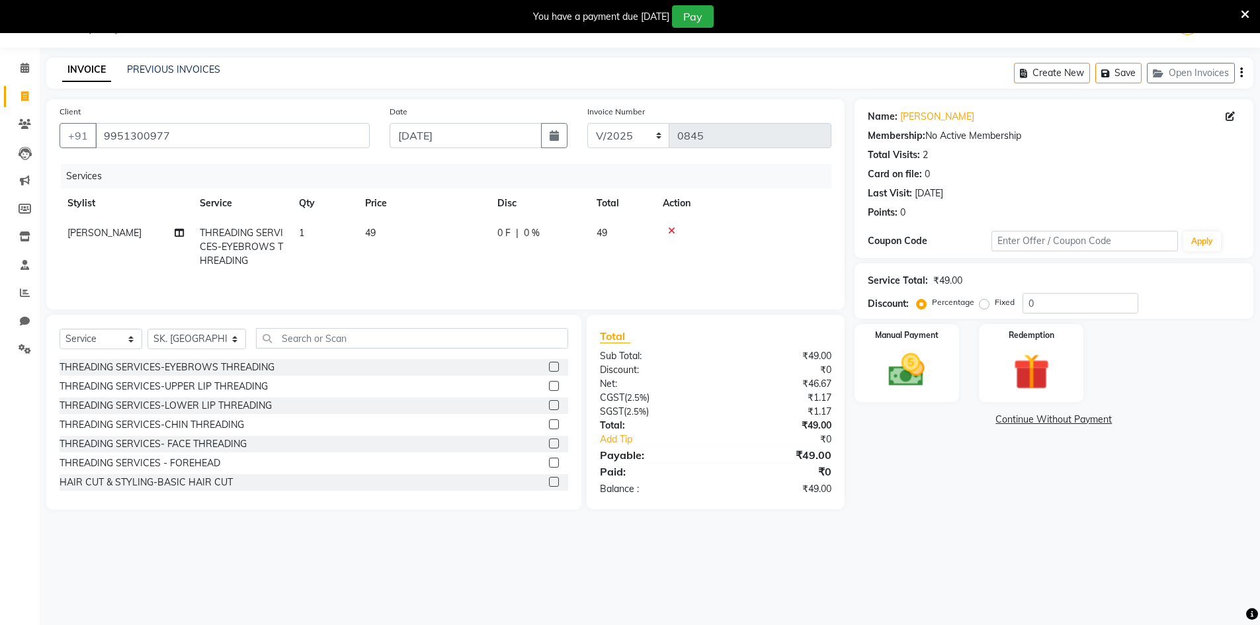
click at [549, 366] on input "checkbox" at bounding box center [553, 367] width 9 height 9
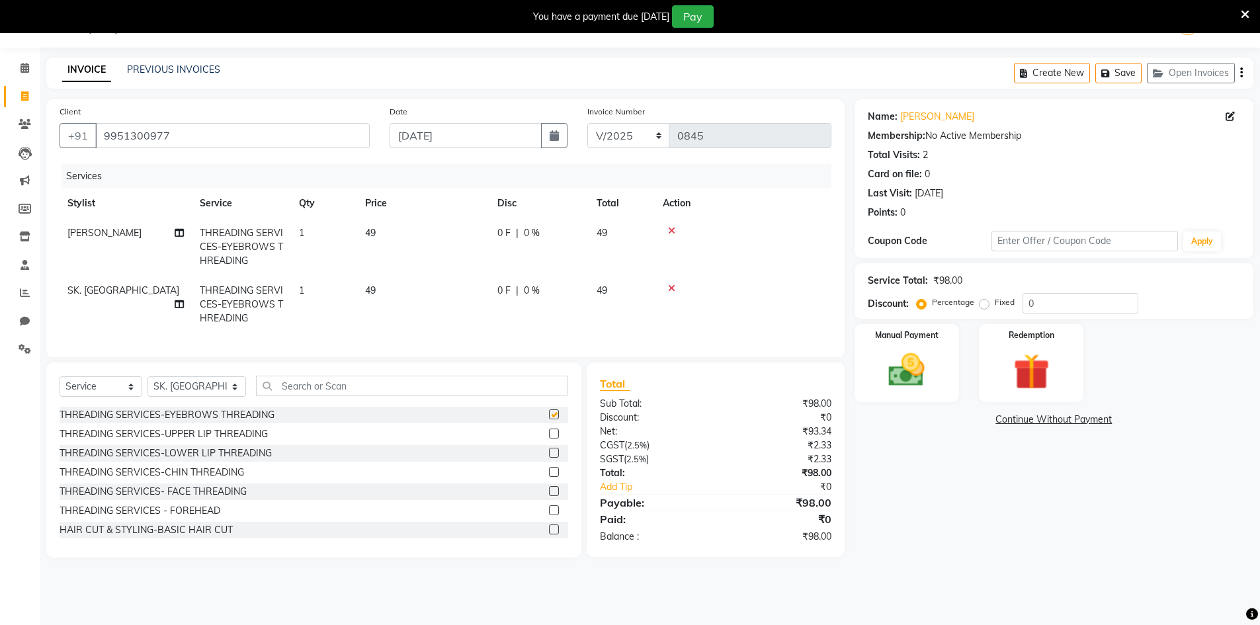
checkbox input "false"
click at [929, 376] on img at bounding box center [906, 370] width 61 height 43
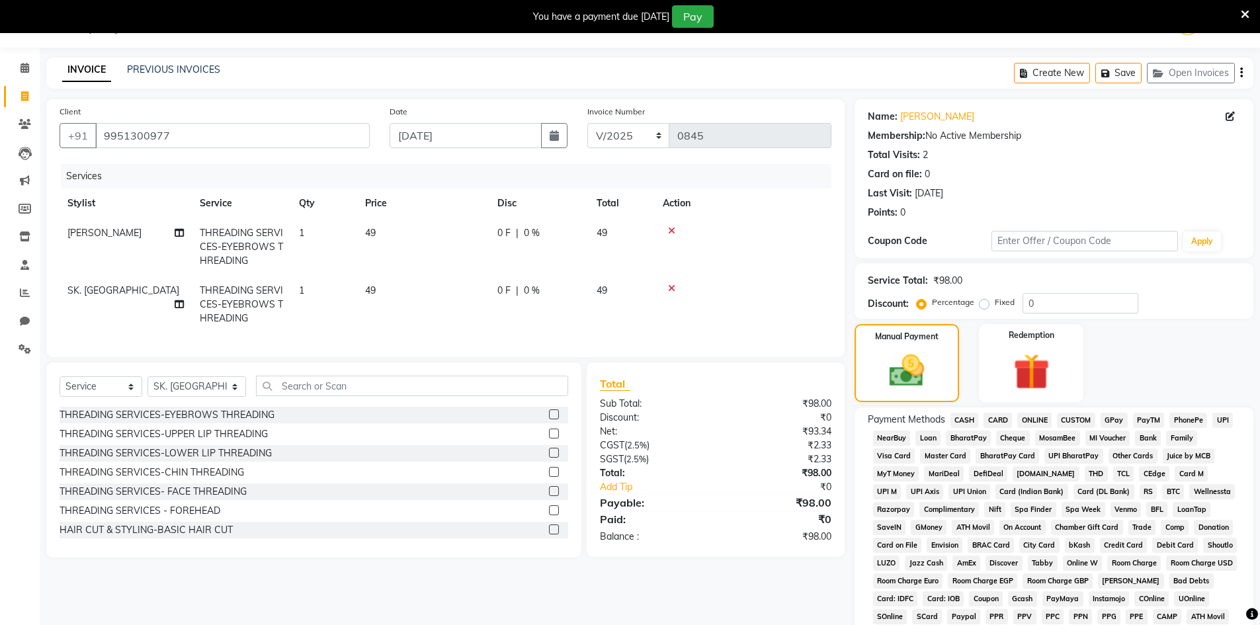
click at [965, 421] on span "CASH" at bounding box center [964, 420] width 28 height 15
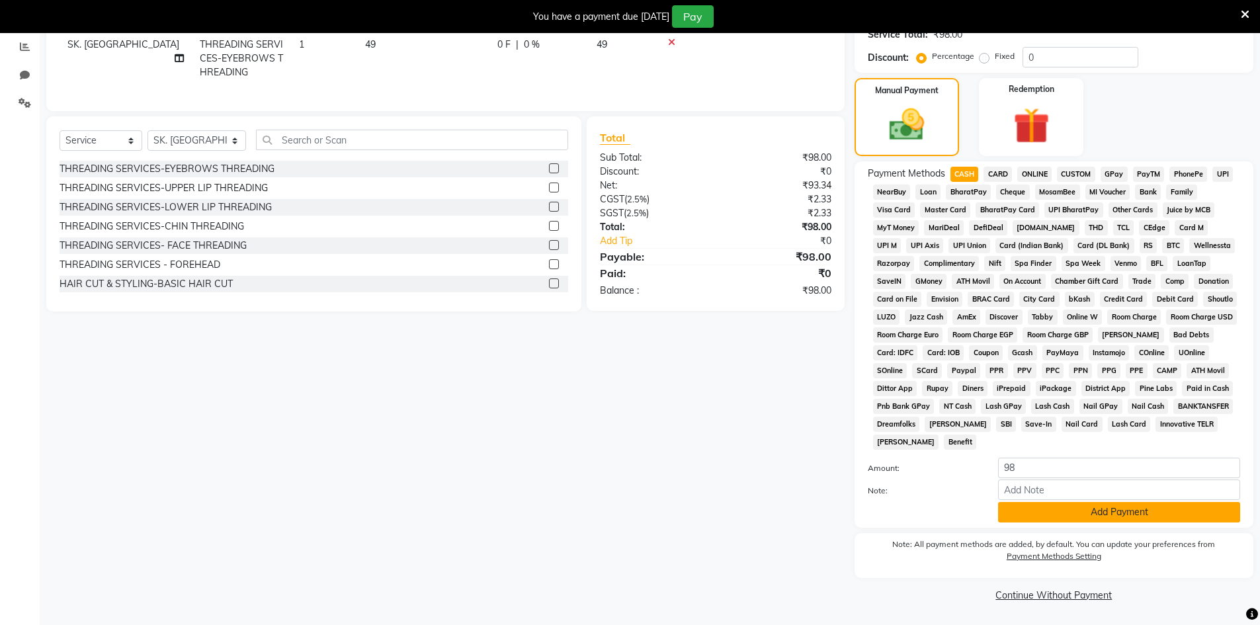
click at [1013, 519] on button "Add Payment" at bounding box center [1119, 512] width 242 height 21
click at [1013, 533] on div "Note: All payment methods are added, by default. You can update your preference…" at bounding box center [1054, 555] width 399 height 45
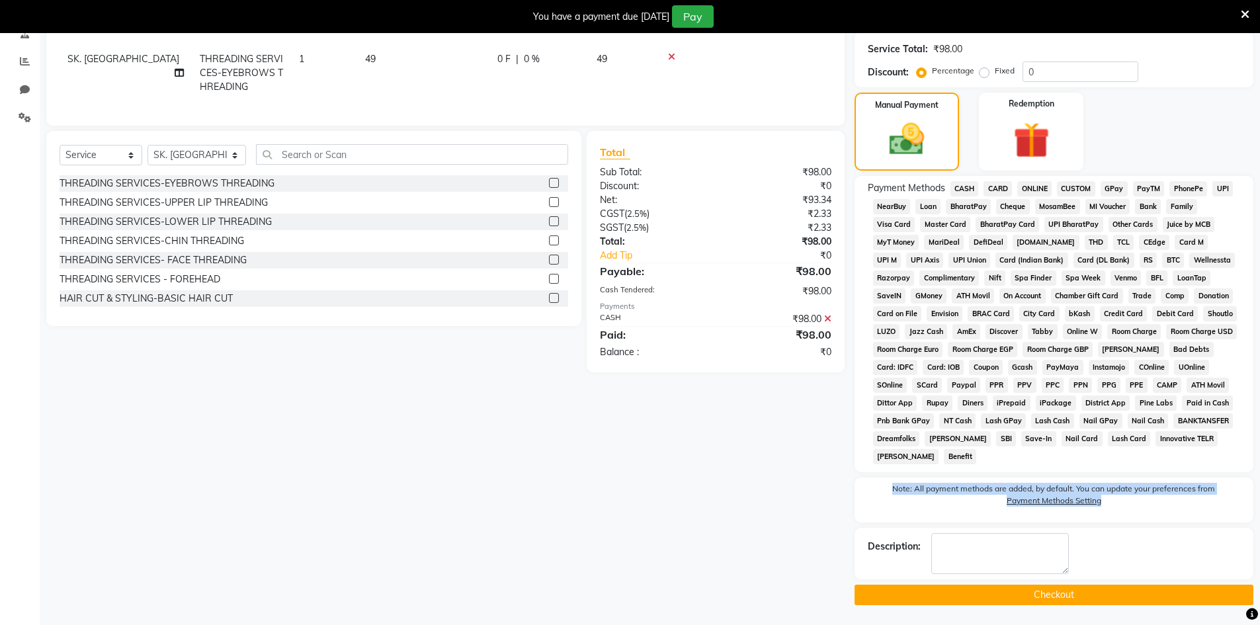
scroll to position [265, 0]
click at [1025, 594] on button "Checkout" at bounding box center [1054, 595] width 399 height 21
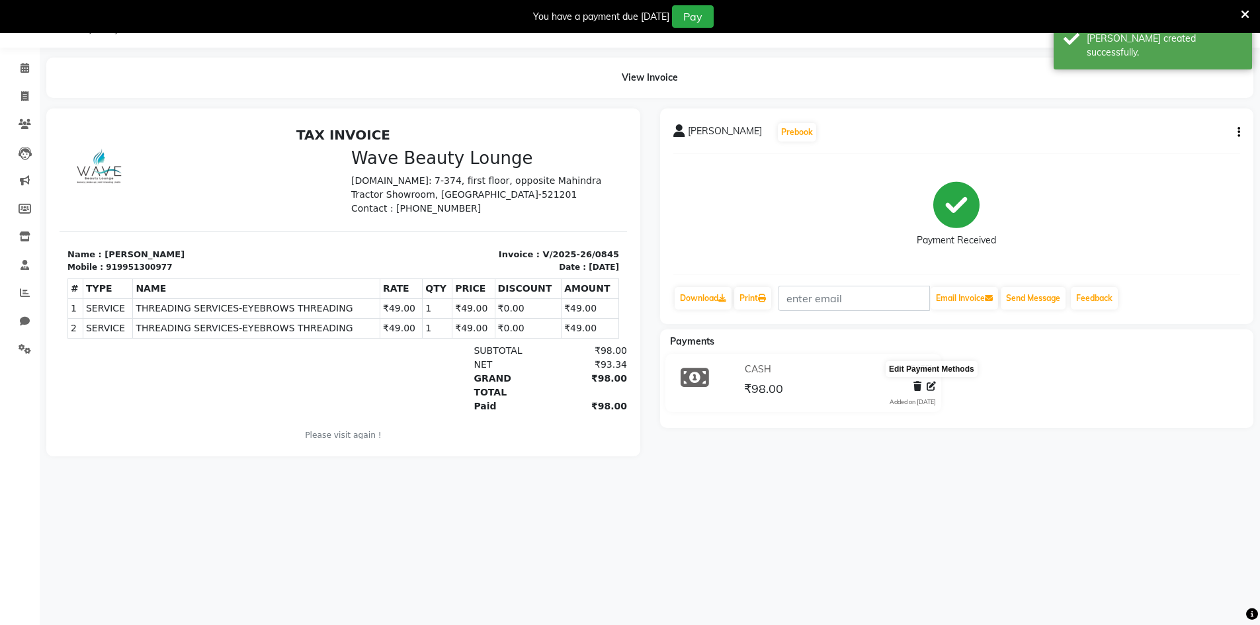
drag, startPoint x: 931, startPoint y: 391, endPoint x: 901, endPoint y: 374, distance: 34.9
click at [931, 391] on span at bounding box center [931, 387] width 9 height 14
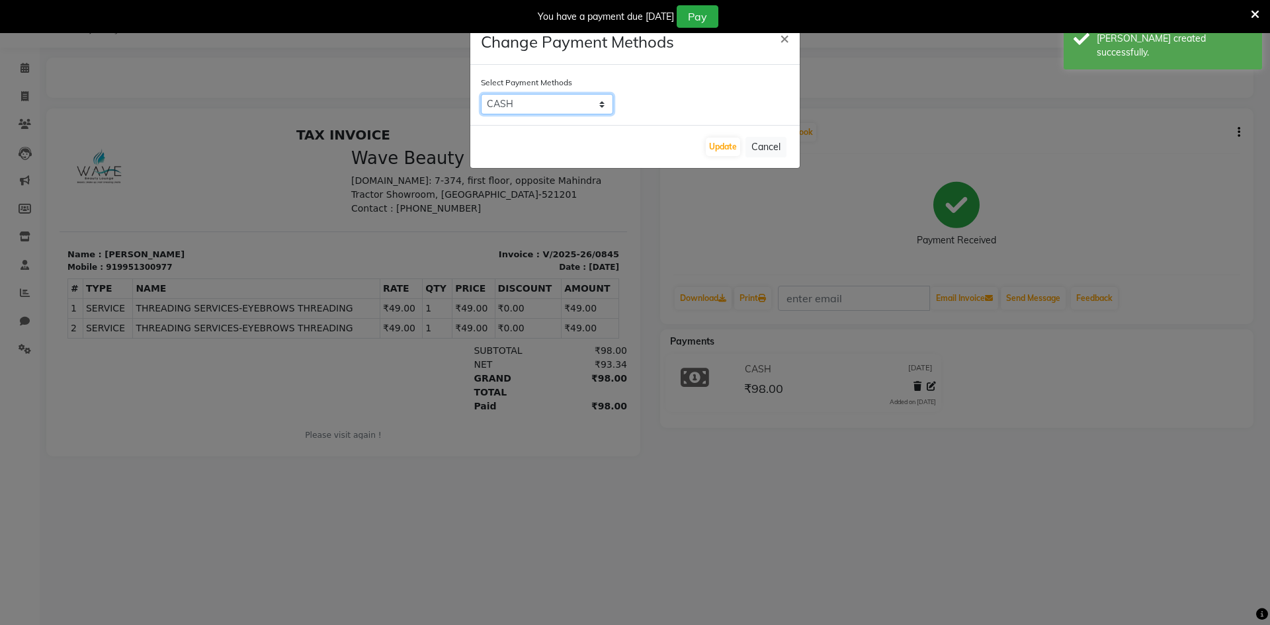
click at [573, 113] on select "CASH CARD ONLINE CUSTOM GPay PayTM PhonePe UPI NearBuy Loan BharatPay Cheque Mo…" at bounding box center [547, 104] width 132 height 21
select select "7"
click at [481, 94] on select "CASH CARD ONLINE CUSTOM GPay PayTM PhonePe UPI NearBuy Loan BharatPay Cheque Mo…" at bounding box center [547, 104] width 132 height 21
click at [722, 146] on button "Update" at bounding box center [723, 147] width 34 height 19
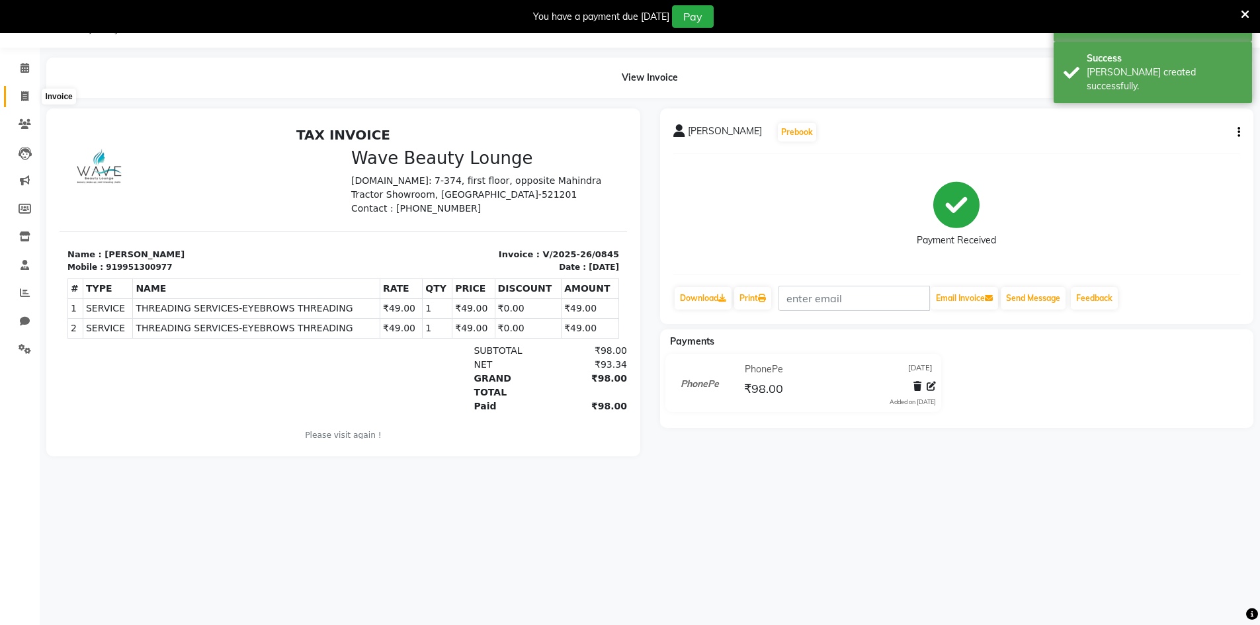
click at [24, 95] on icon at bounding box center [24, 96] width 7 height 10
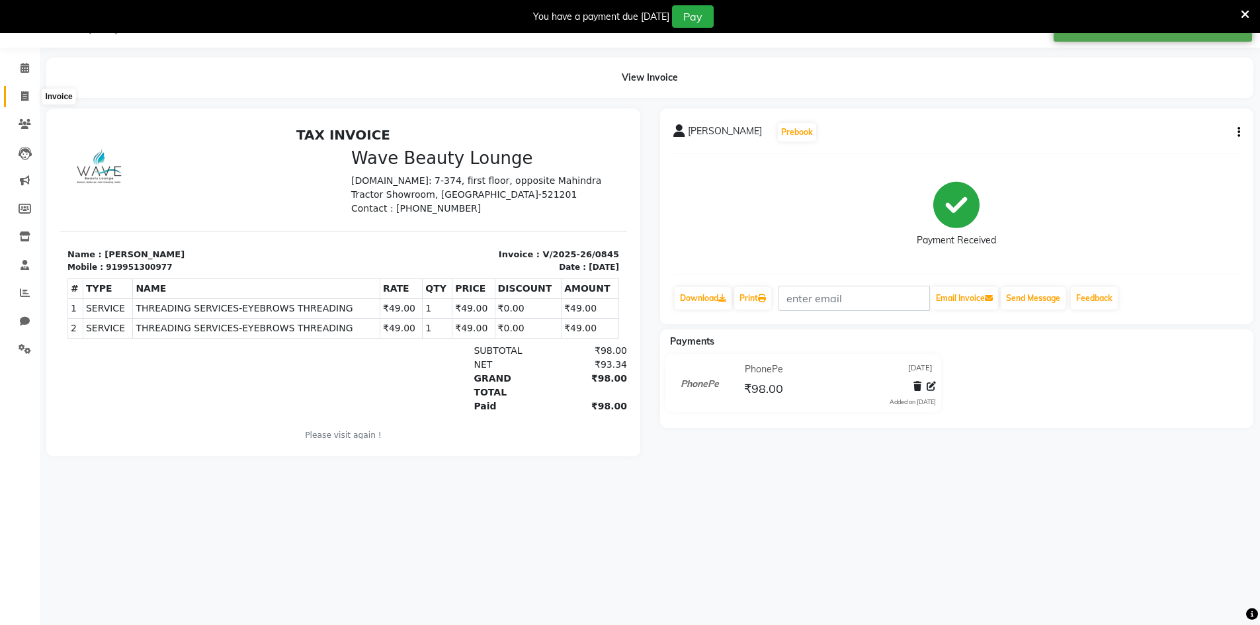
select select "6830"
select select "service"
